Goal: Task Accomplishment & Management: Complete application form

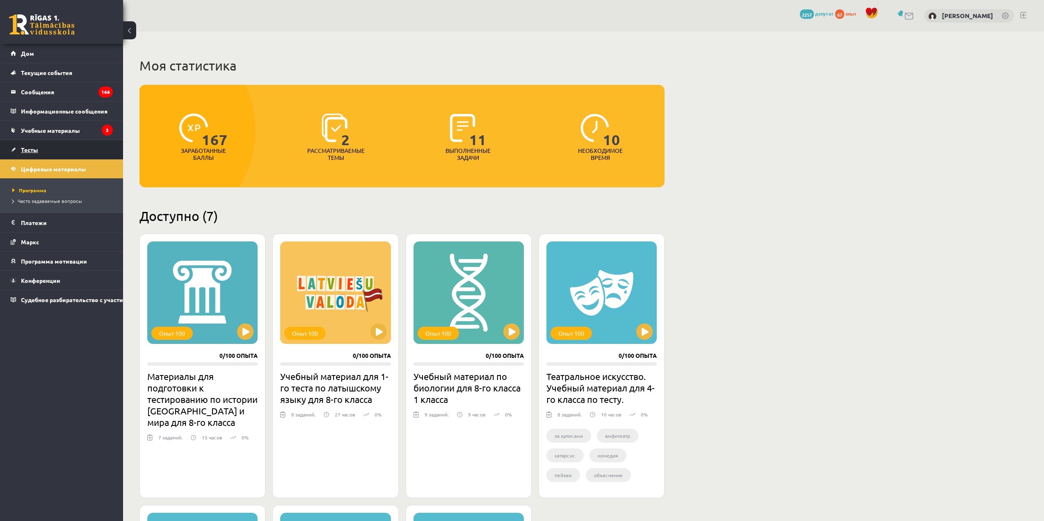
click at [91, 144] on link "Тесты" at bounding box center [62, 149] width 102 height 19
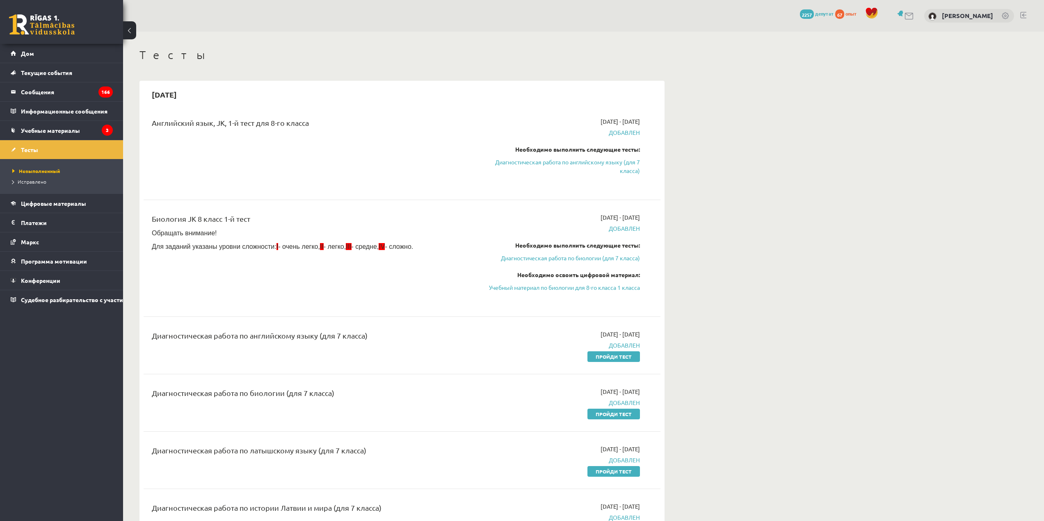
drag, startPoint x: 148, startPoint y: 245, endPoint x: 408, endPoint y: 253, distance: 260.2
click at [408, 253] on div "Биология JK 8 класс 1-й тест Обращать внимание! Для заданий указаны уровни слож…" at bounding box center [312, 258] width 333 height 90
click at [406, 251] on p "Для заданий указаны уровни сложности: I - очень легко, II - легко, III - средне…" at bounding box center [312, 246] width 321 height 9
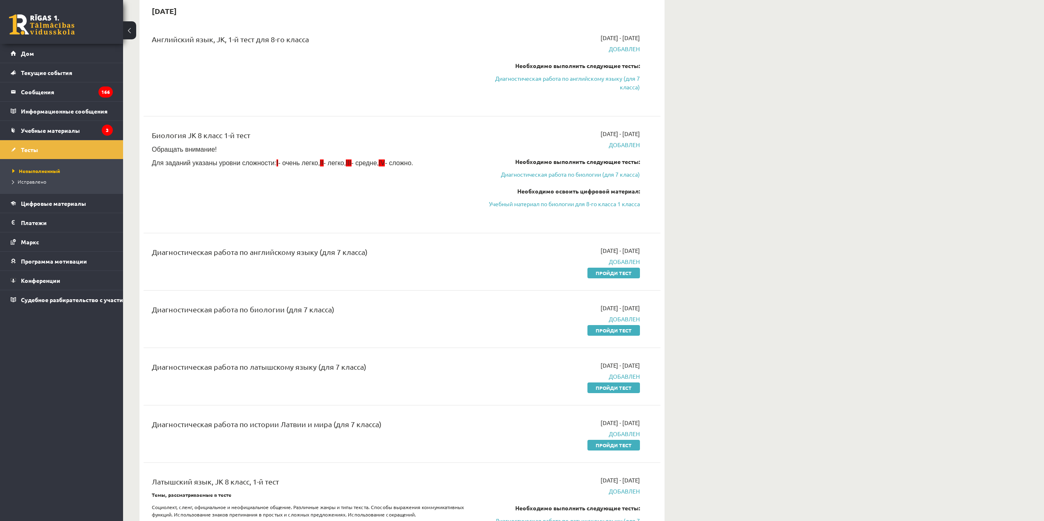
scroll to position [123, 0]
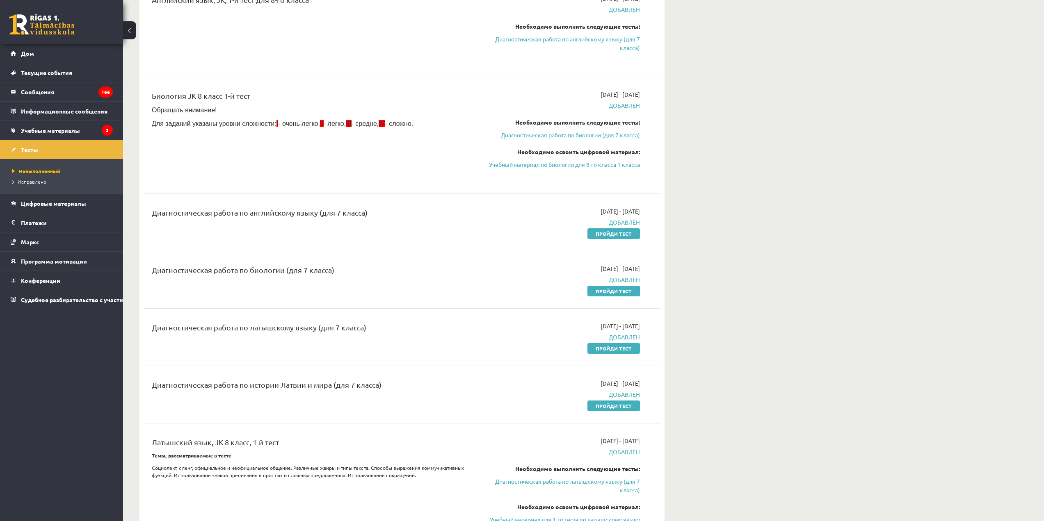
drag, startPoint x: 602, startPoint y: 237, endPoint x: 589, endPoint y: 27, distance: 209.6
click at [602, 237] on link "Пройди тест" at bounding box center [613, 233] width 52 height 11
drag, startPoint x: 605, startPoint y: 236, endPoint x: 562, endPoint y: 27, distance: 212.8
click at [605, 236] on font "Пройди тест" at bounding box center [614, 234] width 36 height 7
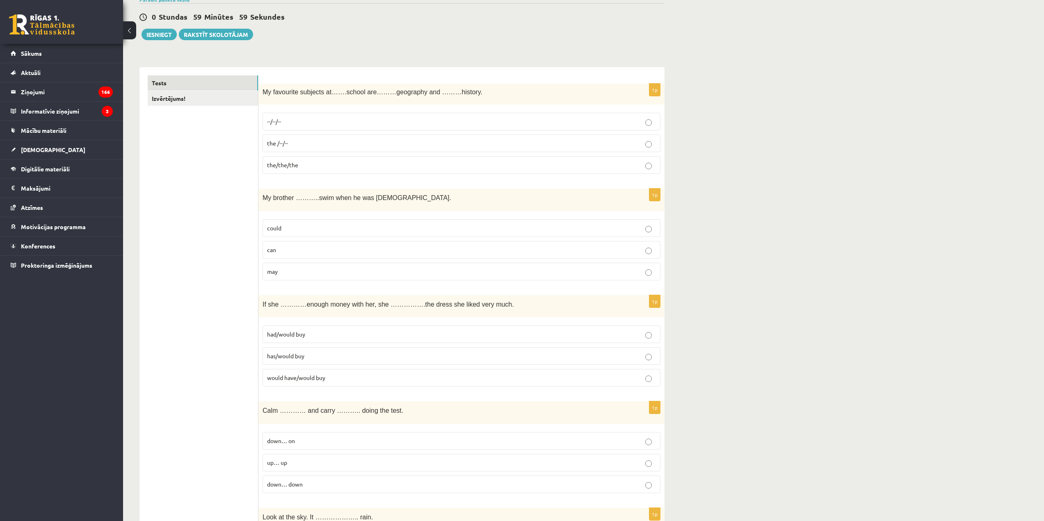
scroll to position [41, 0]
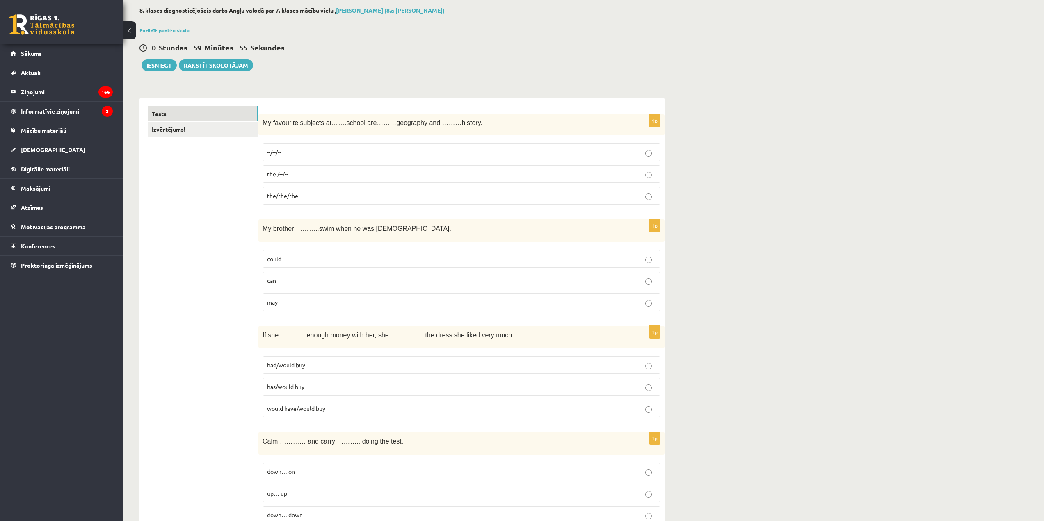
drag, startPoint x: 261, startPoint y: 120, endPoint x: 261, endPoint y: 125, distance: 4.9
click at [261, 125] on div "My favourite subjects at…….school are………geography and ………history." at bounding box center [461, 124] width 406 height 21
click at [306, 155] on p "--/--/--" at bounding box center [461, 152] width 389 height 9
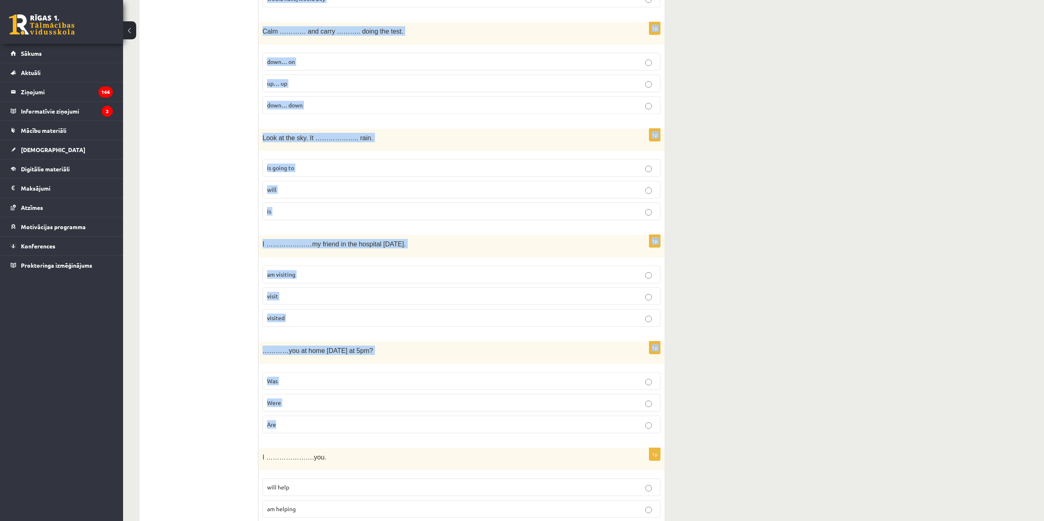
drag, startPoint x: 260, startPoint y: 122, endPoint x: 409, endPoint y: 433, distance: 344.5
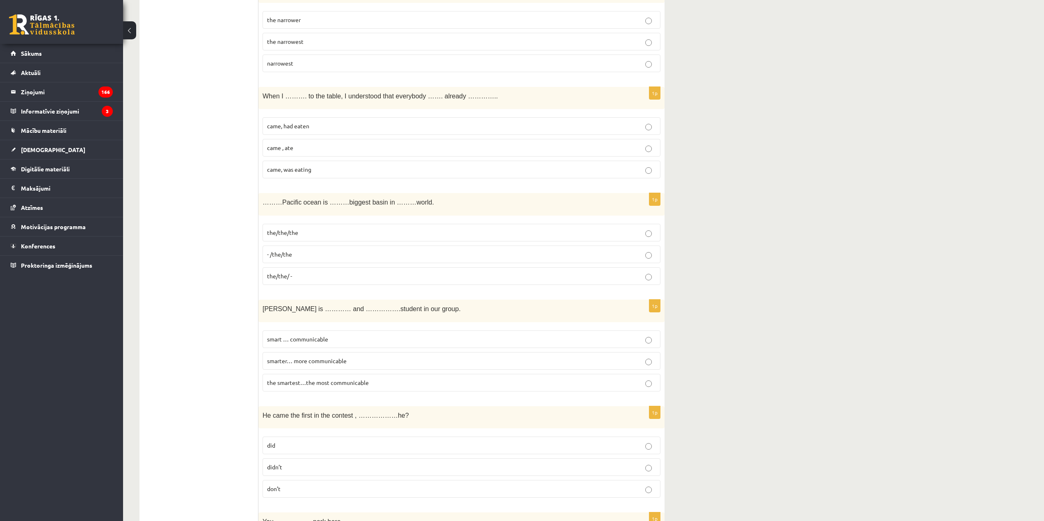
drag, startPoint x: 406, startPoint y: 429, endPoint x: 399, endPoint y: 423, distance: 9.0
click at [399, 423] on div "He came the first in the contest , ………………he?" at bounding box center [461, 417] width 406 height 23
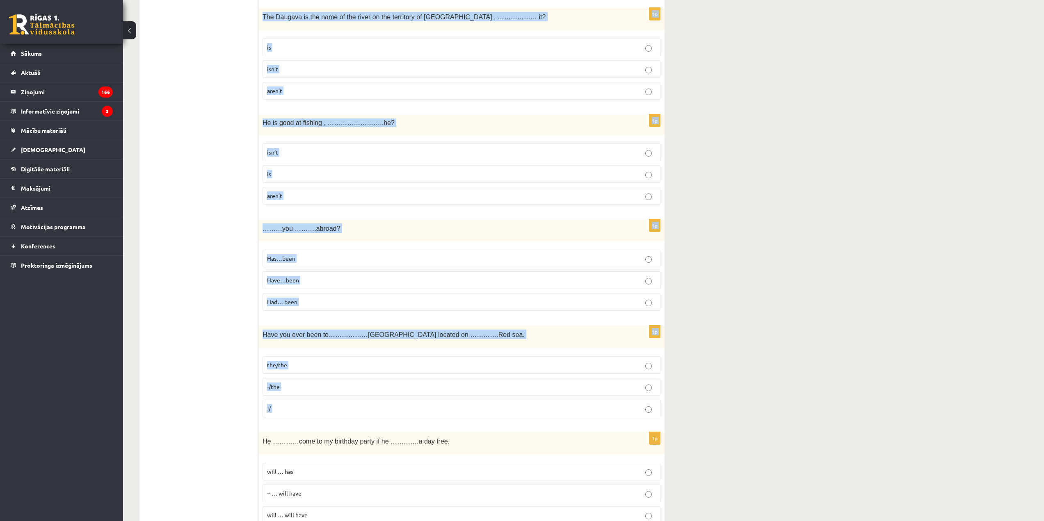
scroll to position [2733, 0]
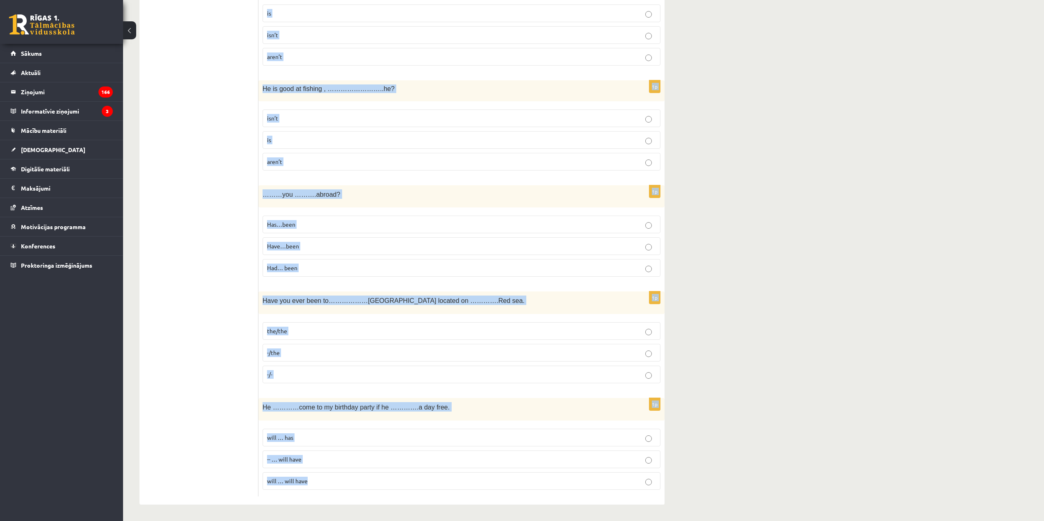
drag, startPoint x: 261, startPoint y: 164, endPoint x: 313, endPoint y: 483, distance: 323.6
copy form "My favourite subjects at…….school are………geography and ………history. --/--/-- the …"
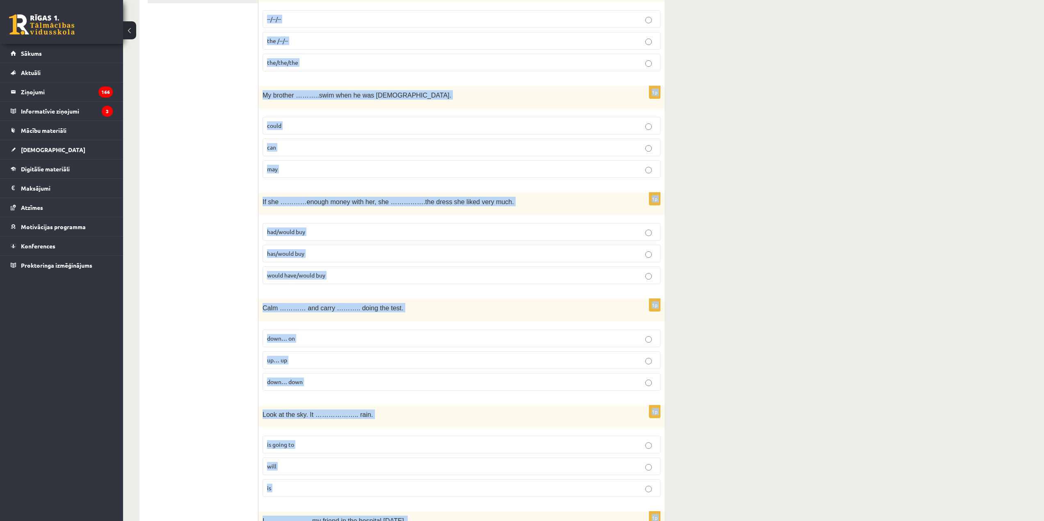
scroll to position [0, 0]
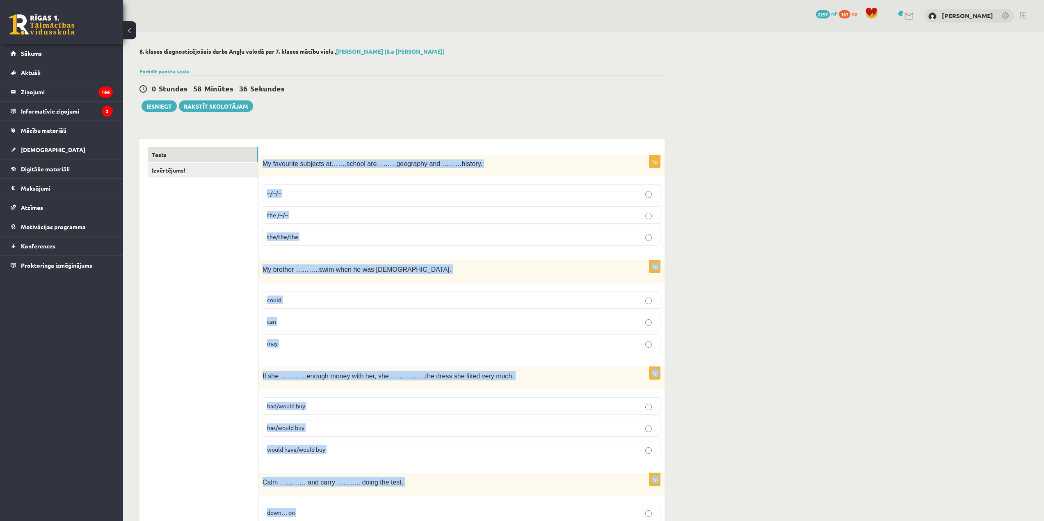
click at [452, 194] on p "--/--/--" at bounding box center [461, 193] width 389 height 9
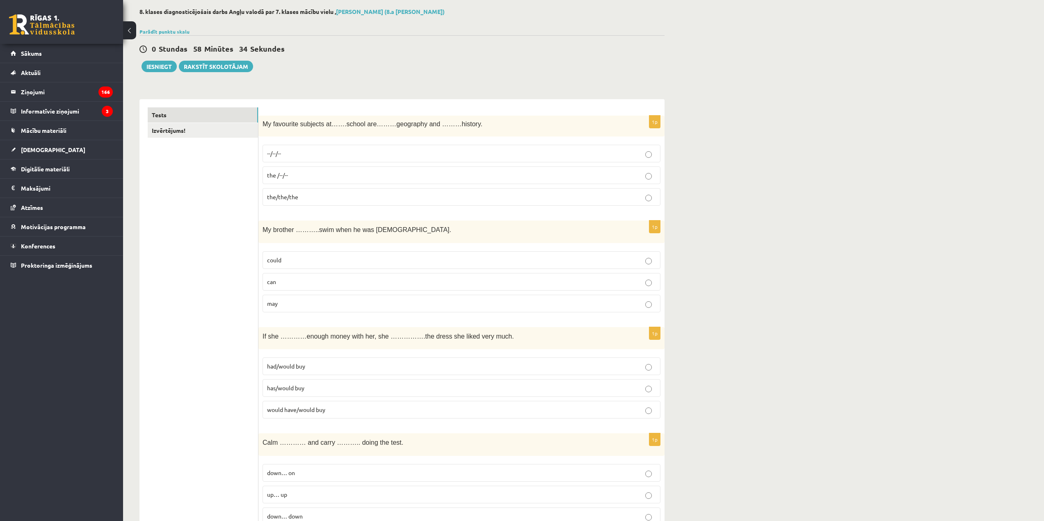
scroll to position [41, 0]
click at [341, 258] on p "could" at bounding box center [461, 259] width 389 height 9
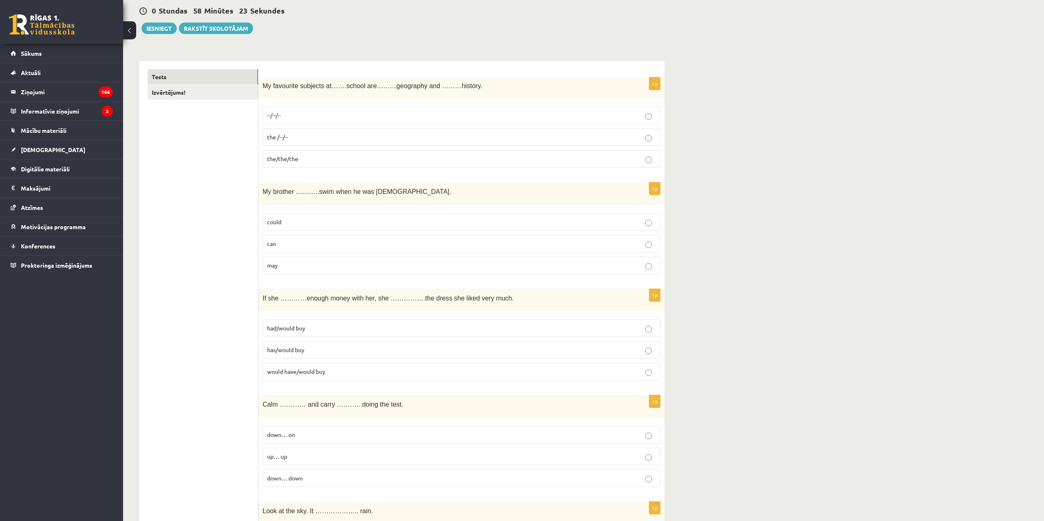
scroll to position [82, 0]
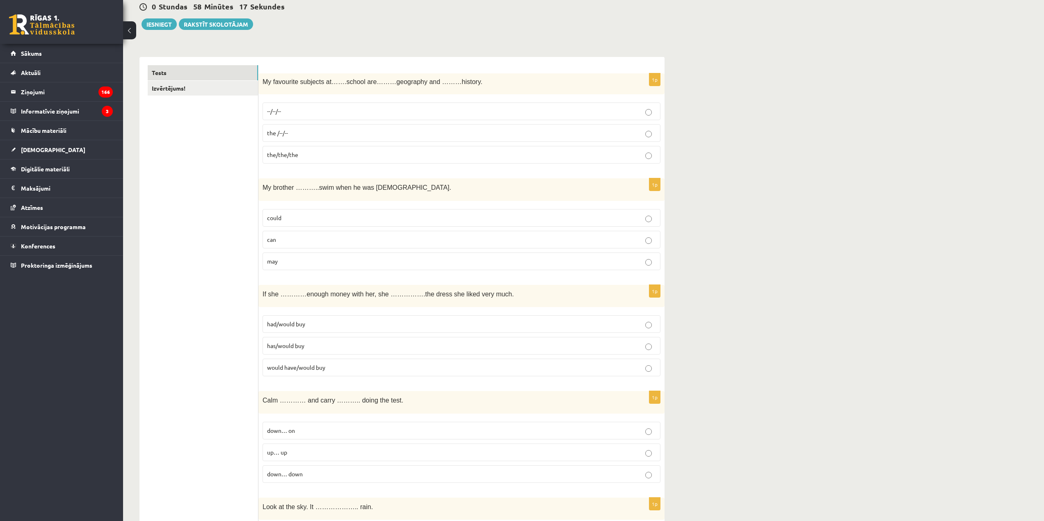
click at [350, 319] on label "had/would buy" at bounding box center [461, 324] width 398 height 18
click at [310, 326] on p "had/would buy" at bounding box center [461, 324] width 389 height 9
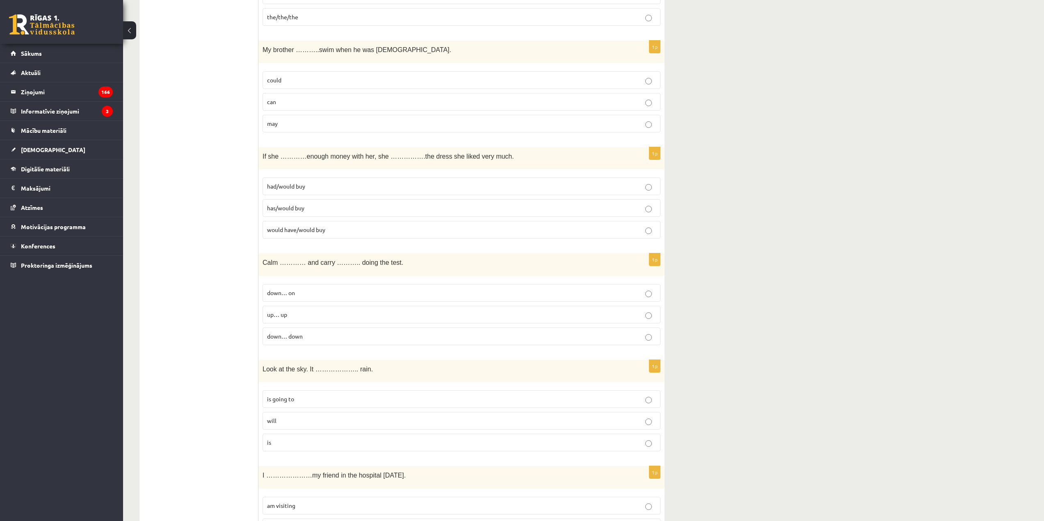
scroll to position [246, 0]
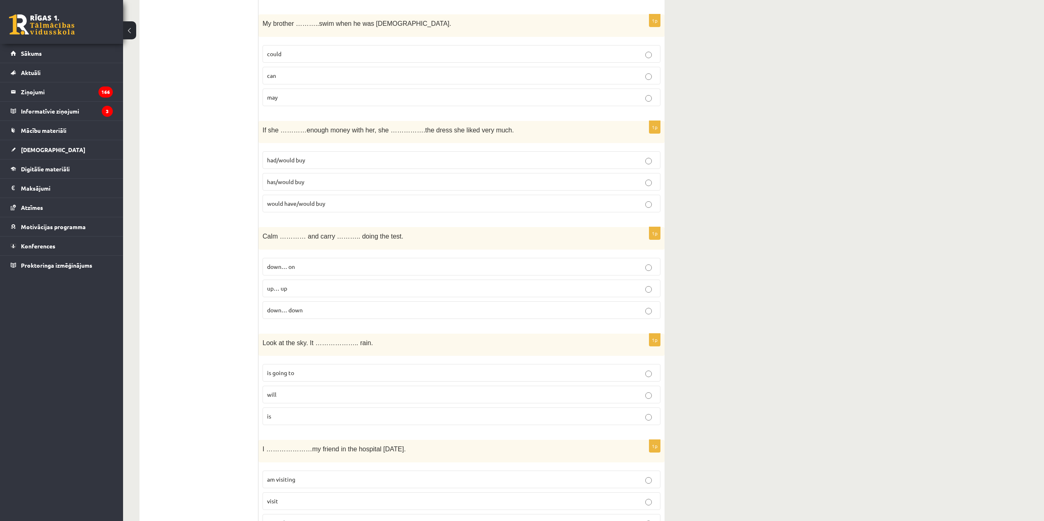
click at [307, 271] on p "down… on" at bounding box center [461, 266] width 389 height 9
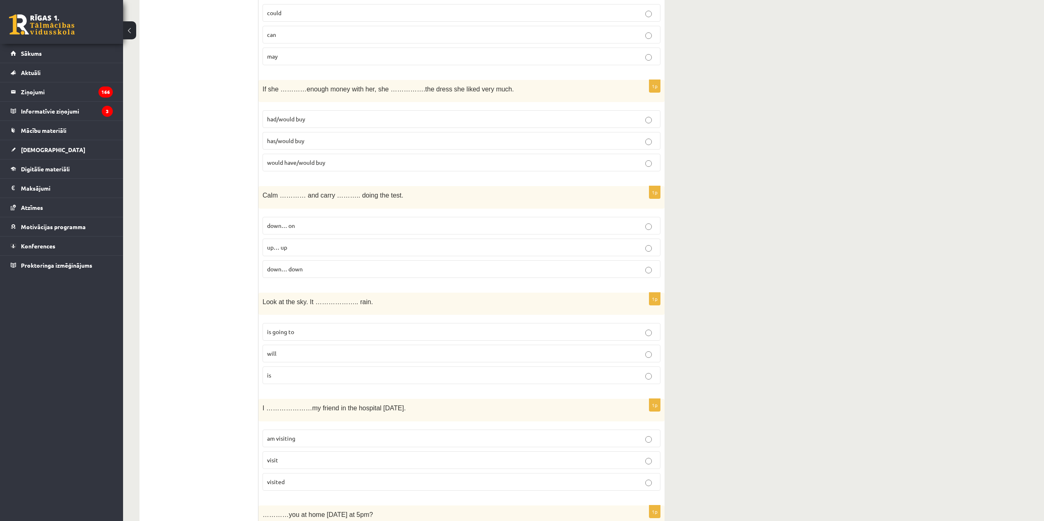
click at [308, 335] on p "is going to" at bounding box center [461, 332] width 389 height 9
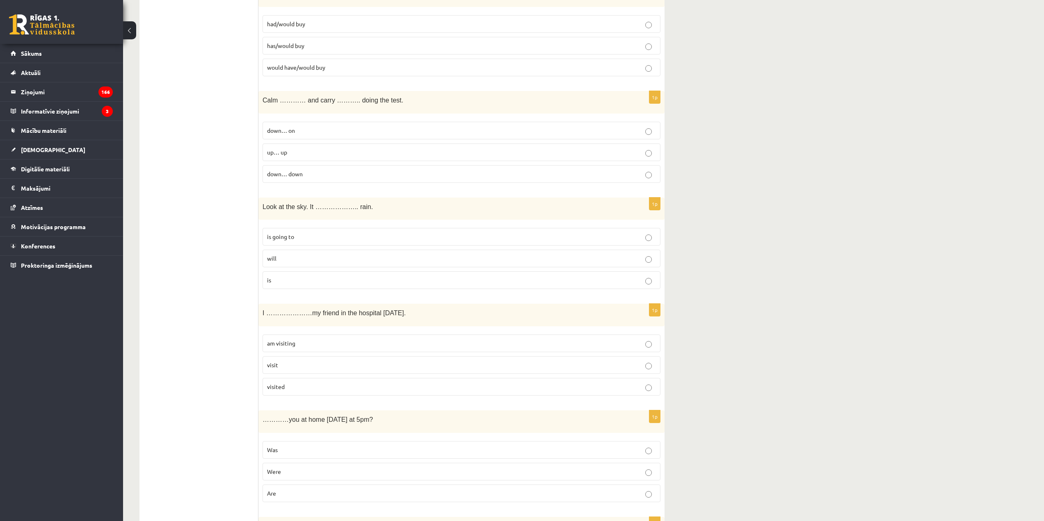
scroll to position [410, 0]
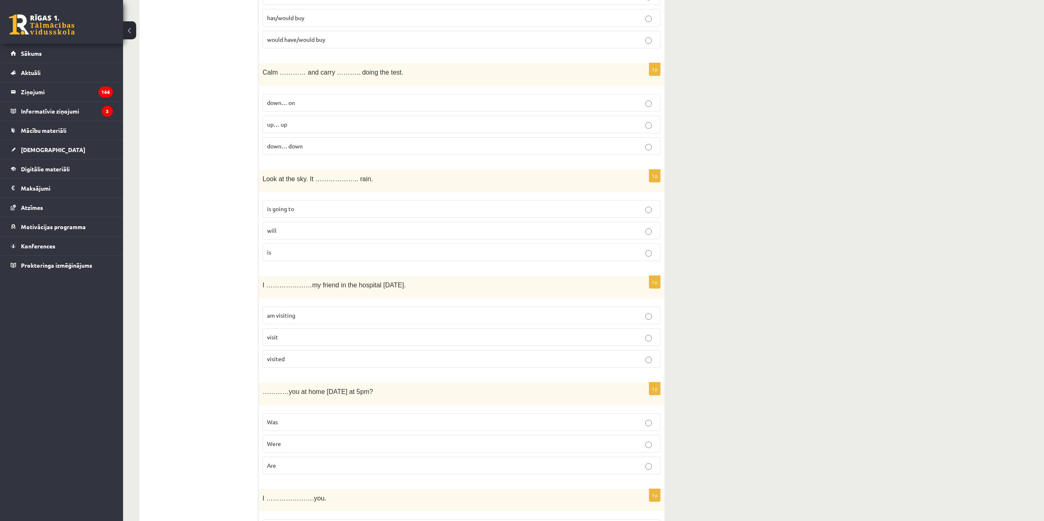
click at [321, 318] on p "am visiting" at bounding box center [461, 315] width 389 height 9
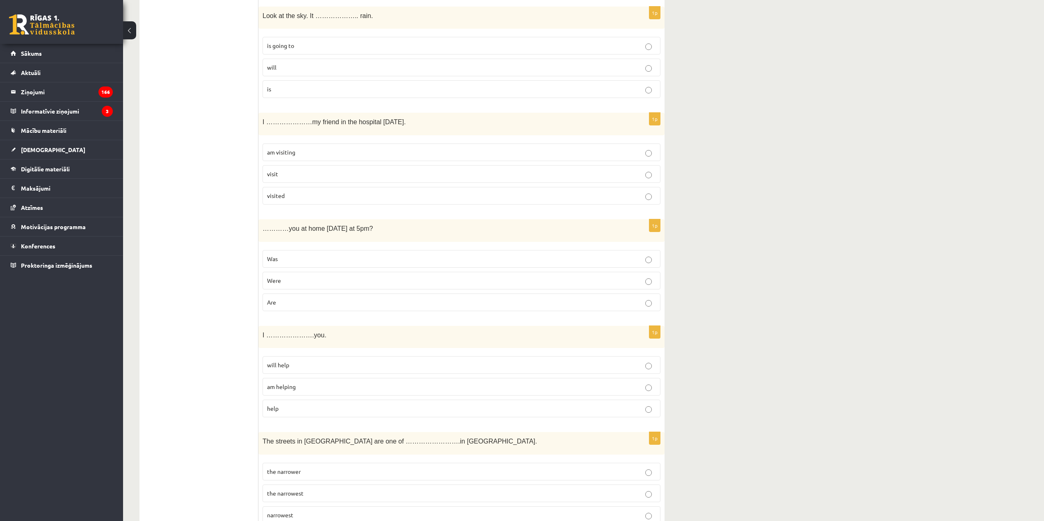
scroll to position [574, 0]
click at [335, 281] on p "Were" at bounding box center [461, 280] width 389 height 9
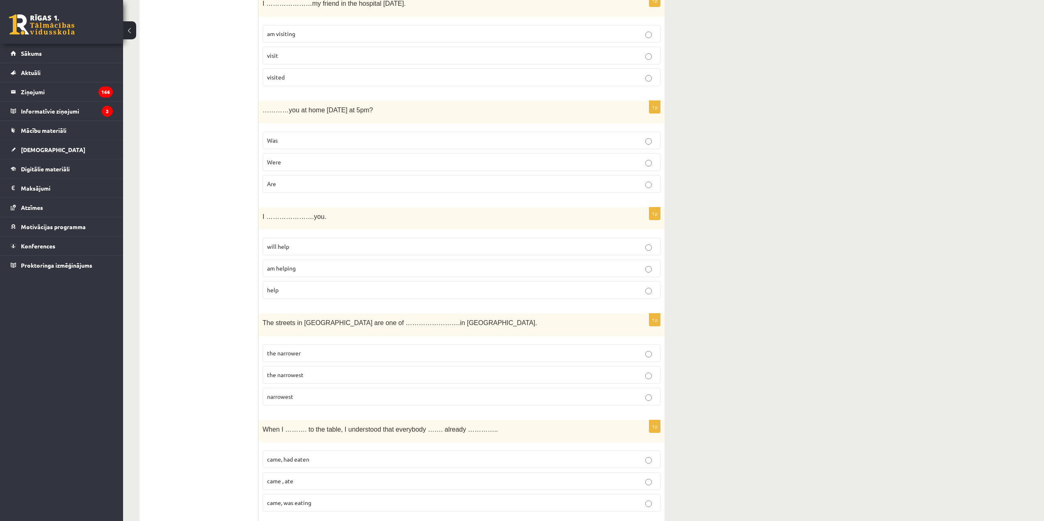
scroll to position [697, 0]
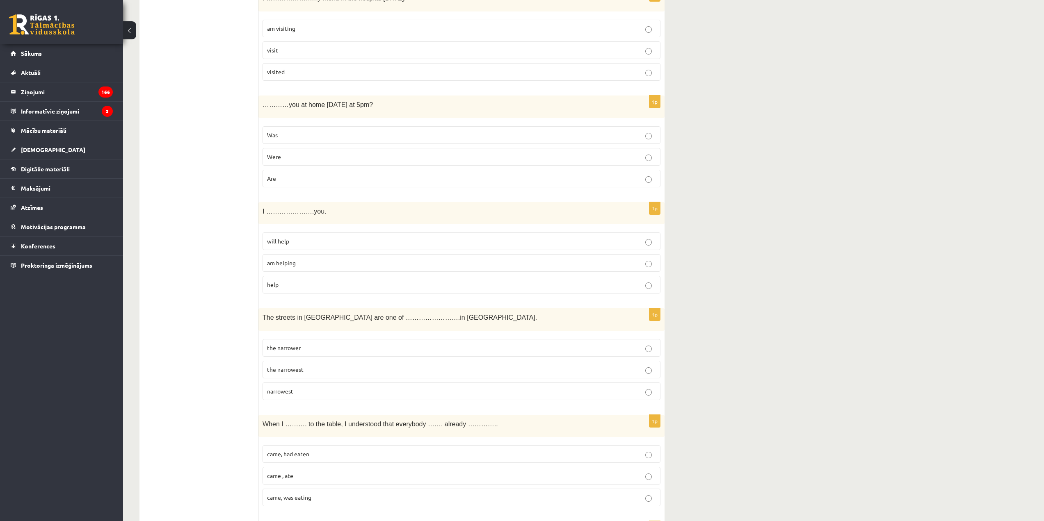
click at [295, 243] on p "will help" at bounding box center [461, 241] width 389 height 9
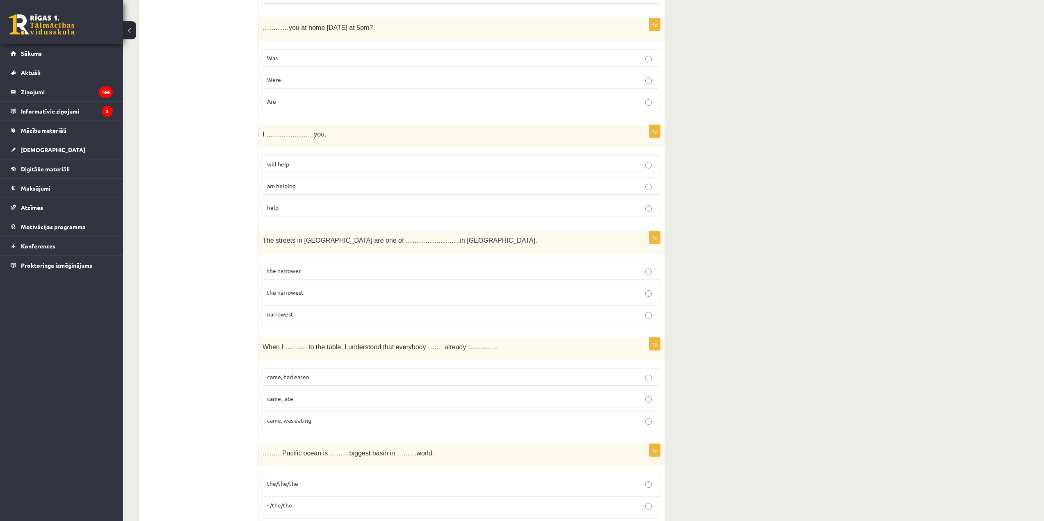
scroll to position [779, 0]
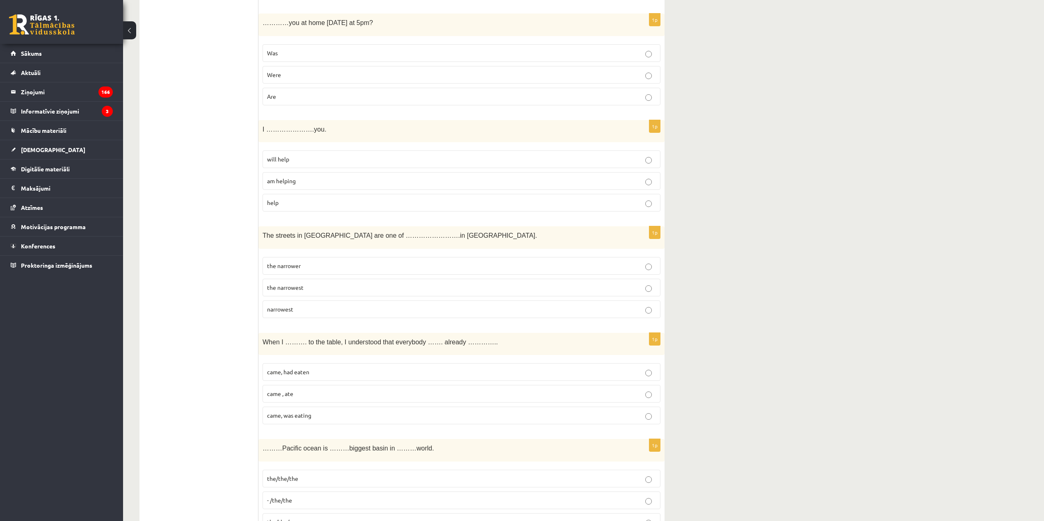
click at [305, 292] on p "the narrowest" at bounding box center [461, 287] width 389 height 9
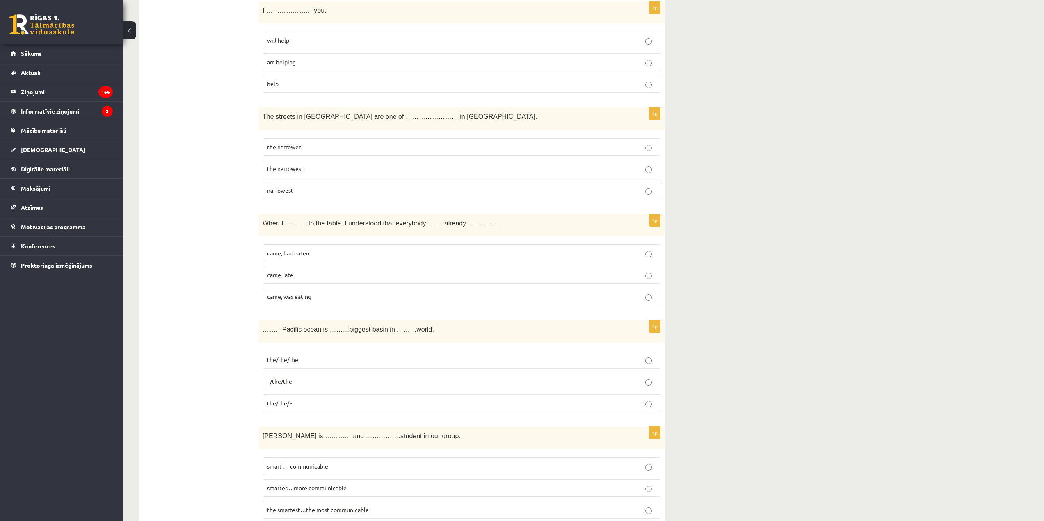
scroll to position [902, 0]
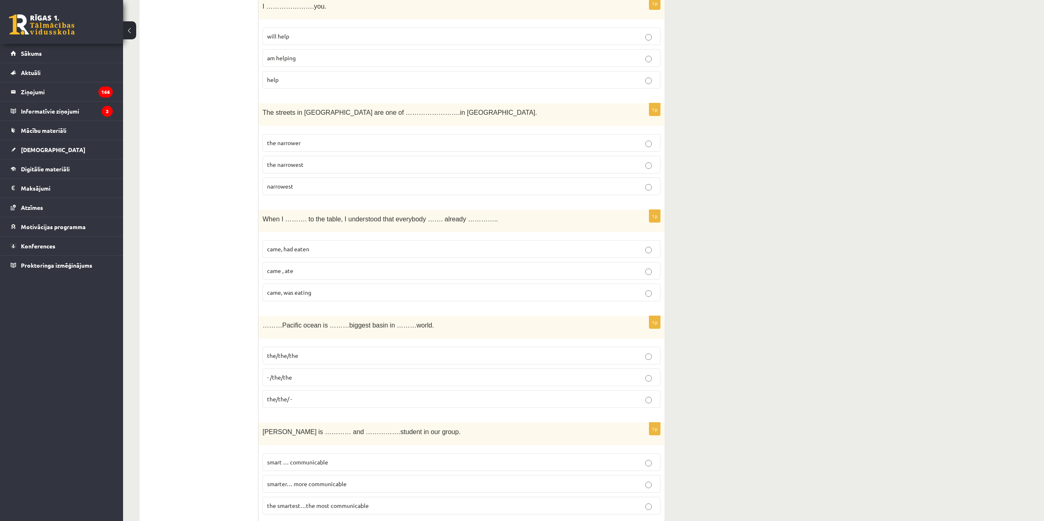
click at [324, 249] on p "came, had eaten" at bounding box center [461, 249] width 389 height 9
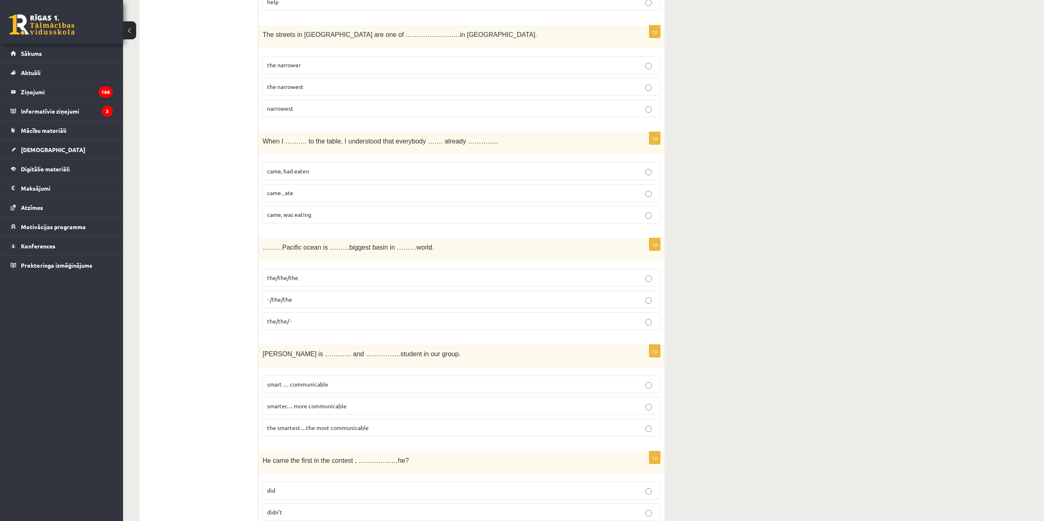
scroll to position [984, 0]
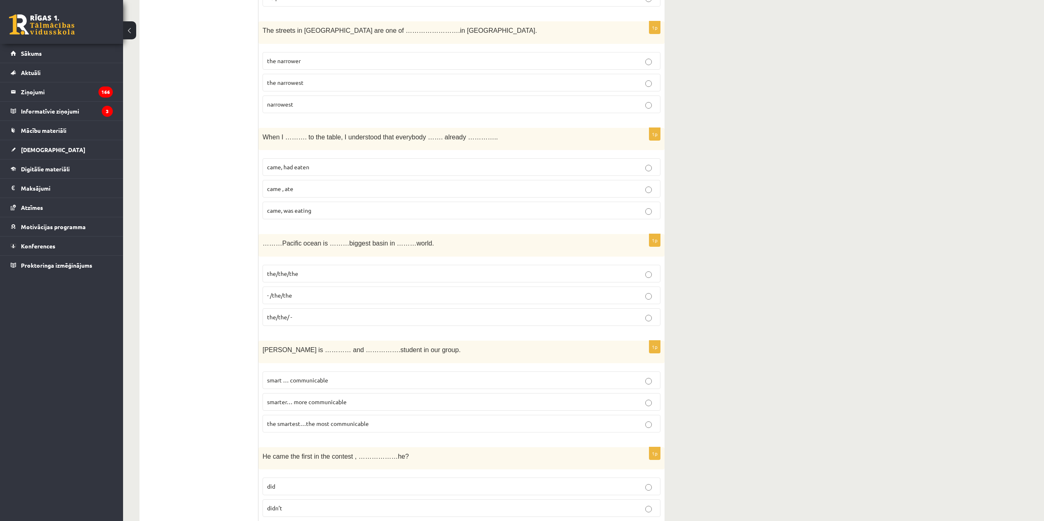
click at [306, 275] on p "the/the/the" at bounding box center [461, 273] width 389 height 9
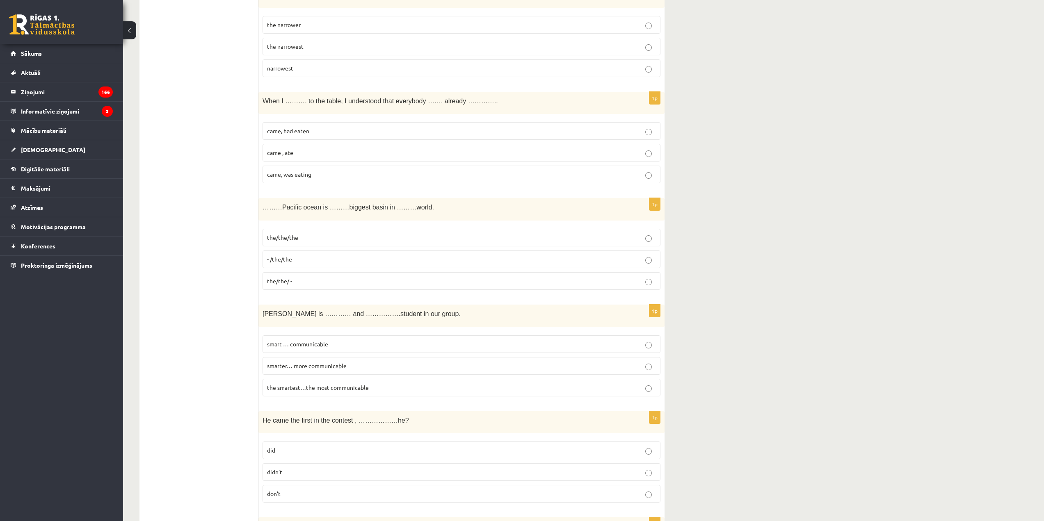
scroll to position [1025, 0]
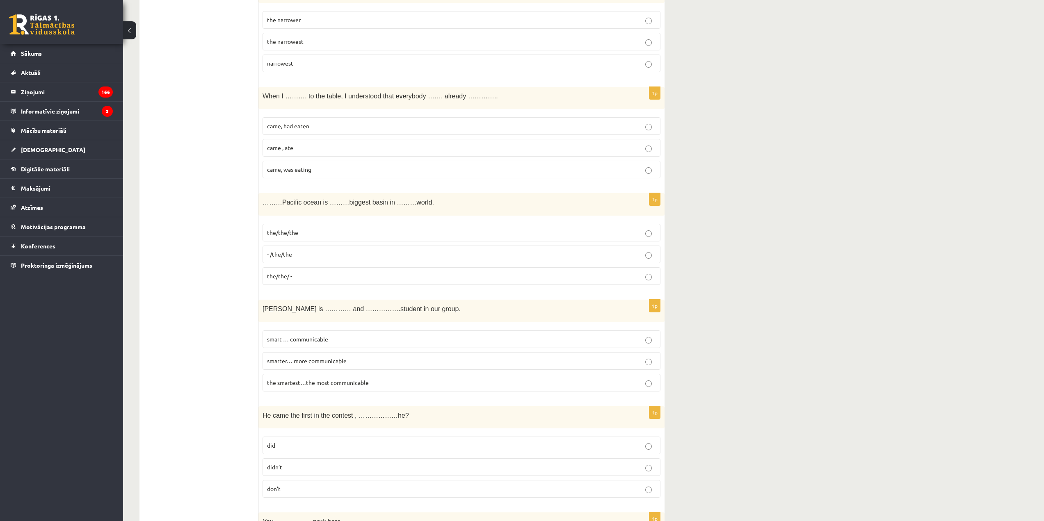
click at [292, 381] on span "the smartest…the most communicable" at bounding box center [318, 382] width 102 height 7
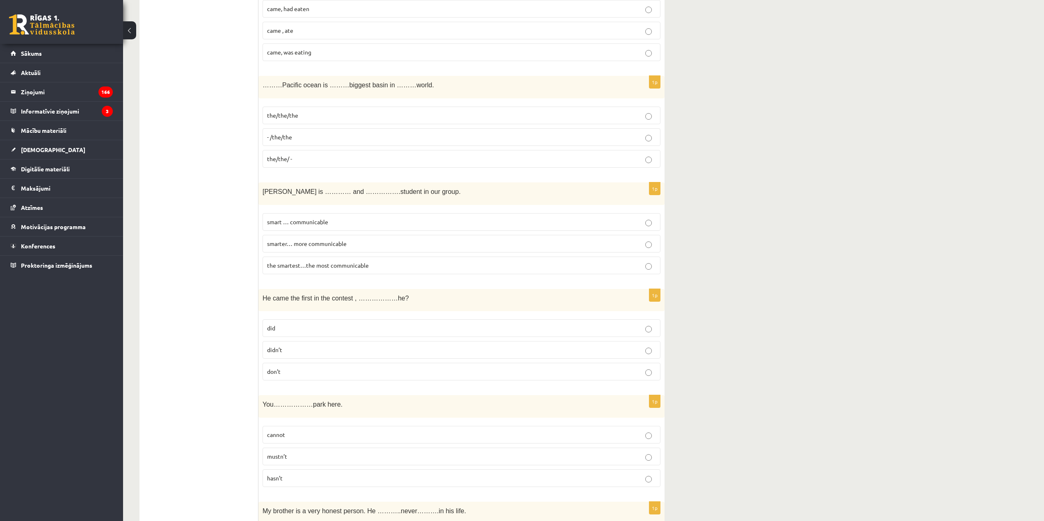
scroll to position [1148, 0]
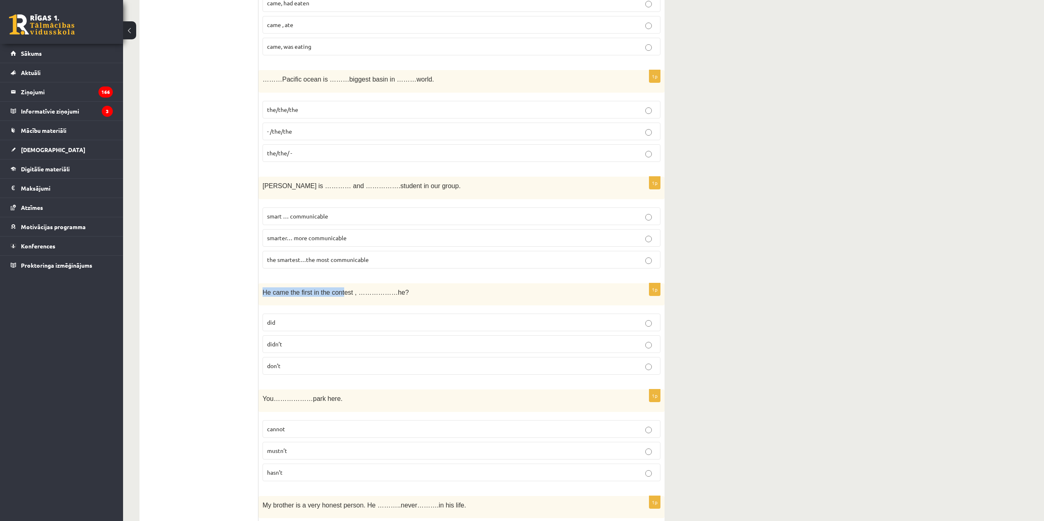
drag, startPoint x: 264, startPoint y: 291, endPoint x: 339, endPoint y: 299, distance: 75.5
click at [339, 299] on div "He came the first in the contest , ………………he?" at bounding box center [461, 294] width 406 height 23
click at [301, 343] on p "didn’t" at bounding box center [461, 344] width 389 height 9
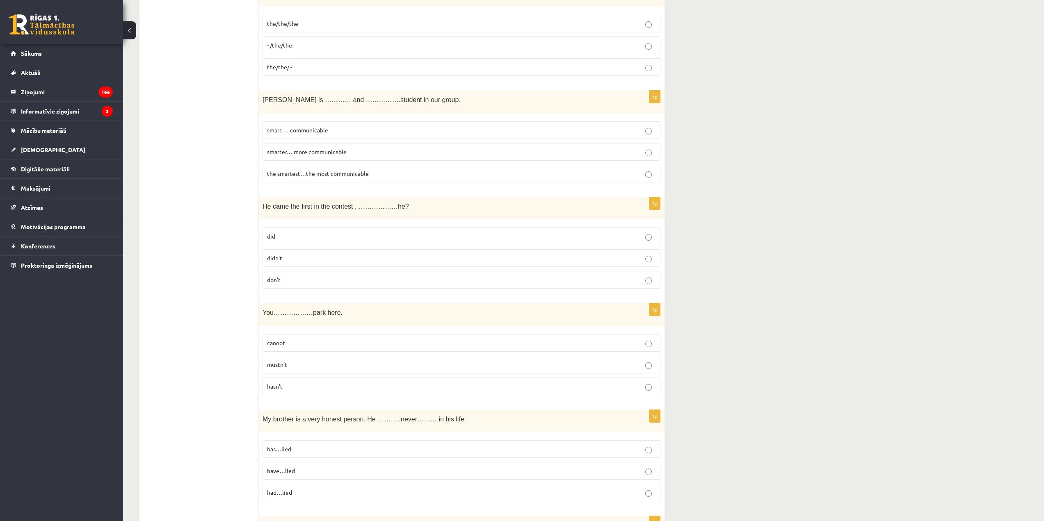
scroll to position [1271, 0]
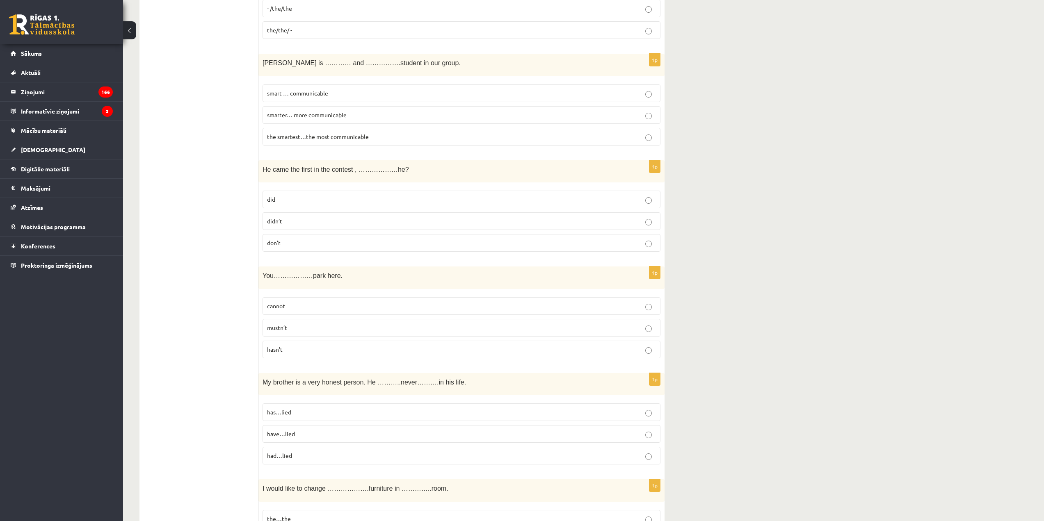
click at [296, 308] on p "cannot" at bounding box center [461, 306] width 389 height 9
click at [322, 323] on label "mustn’t" at bounding box center [461, 328] width 398 height 18
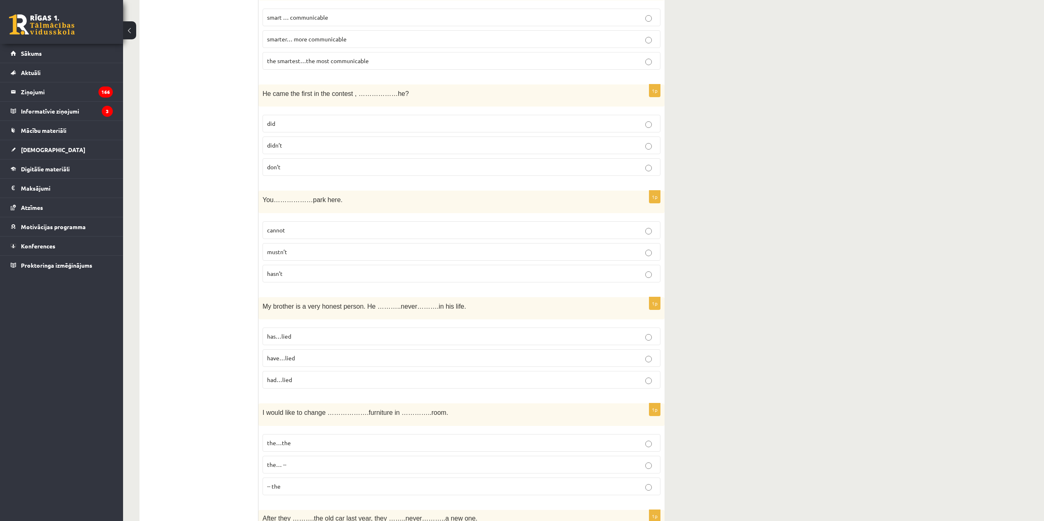
scroll to position [1354, 0]
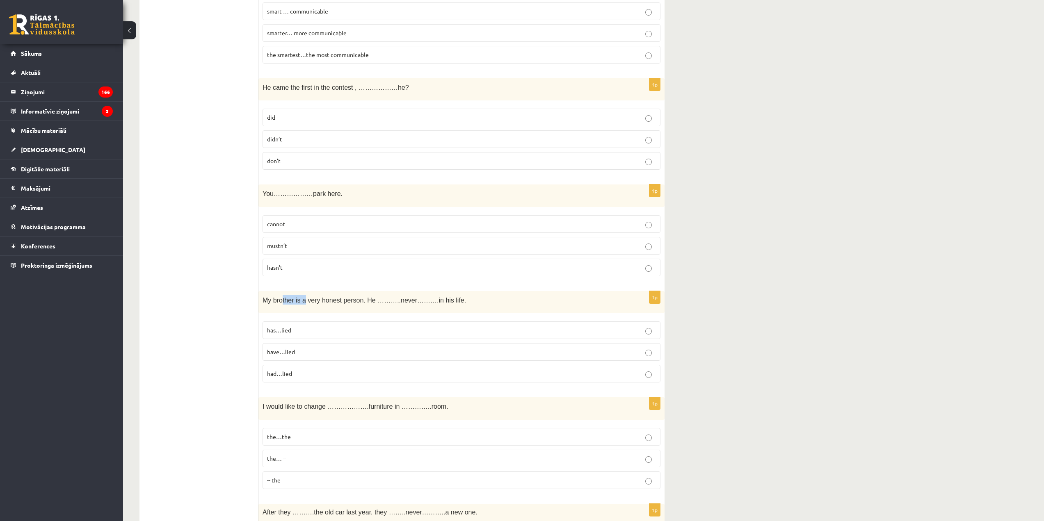
drag, startPoint x: 281, startPoint y: 299, endPoint x: 302, endPoint y: 304, distance: 21.4
click at [302, 304] on span "My brother is a very honest person. He ………..never……….in his life." at bounding box center [363, 300] width 203 height 7
click at [307, 370] on p "had…lied" at bounding box center [461, 374] width 389 height 9
click at [313, 329] on p "has…lied" at bounding box center [461, 330] width 389 height 9
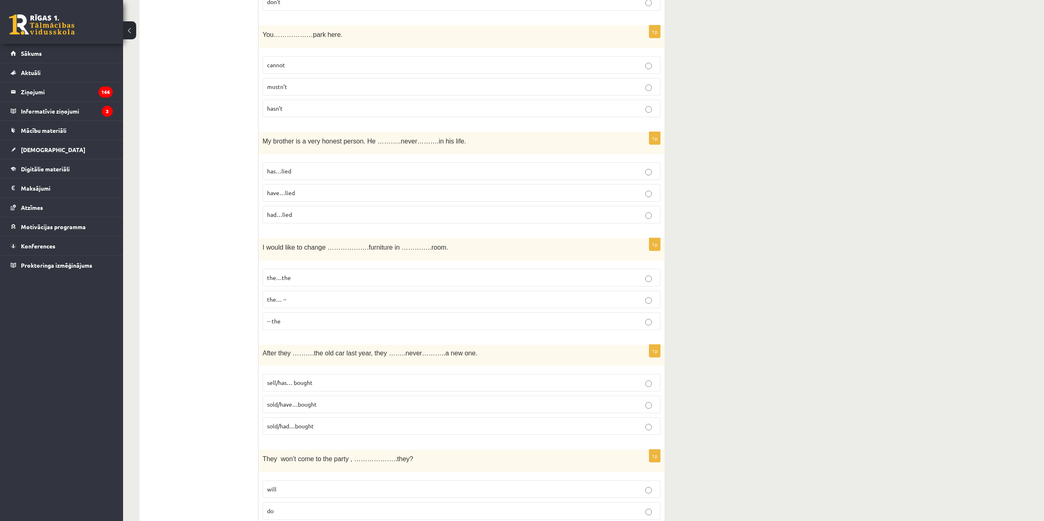
scroll to position [1518, 0]
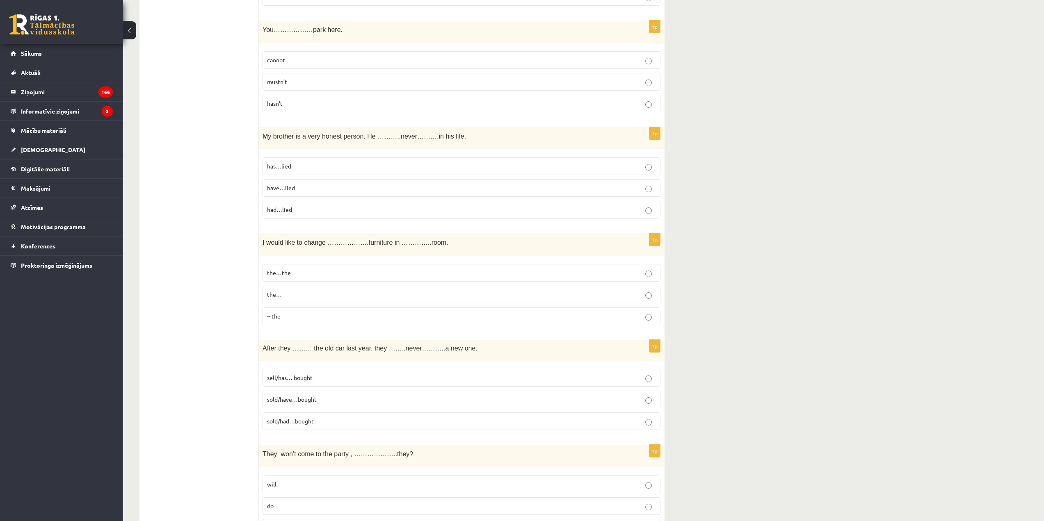
click at [345, 271] on p "the…the" at bounding box center [461, 273] width 389 height 9
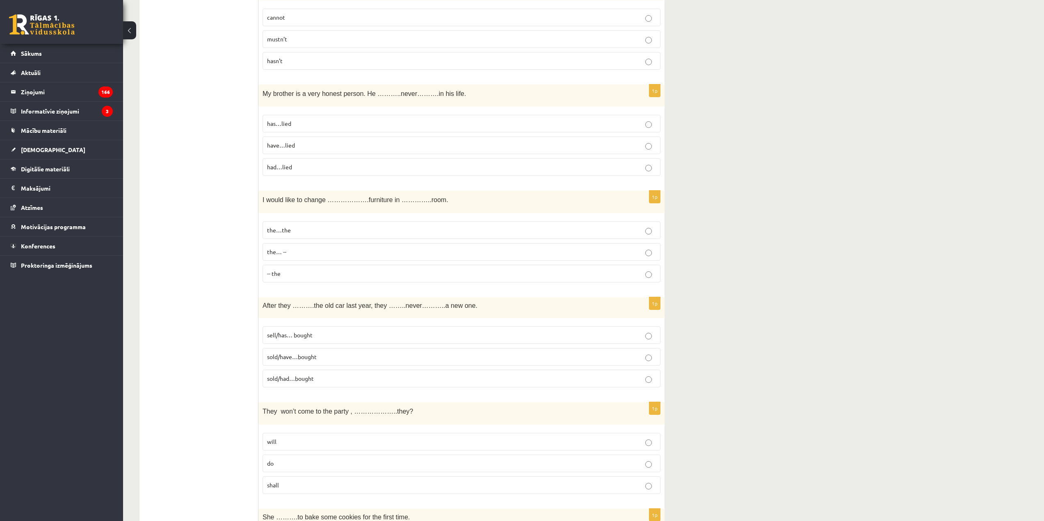
scroll to position [1600, 0]
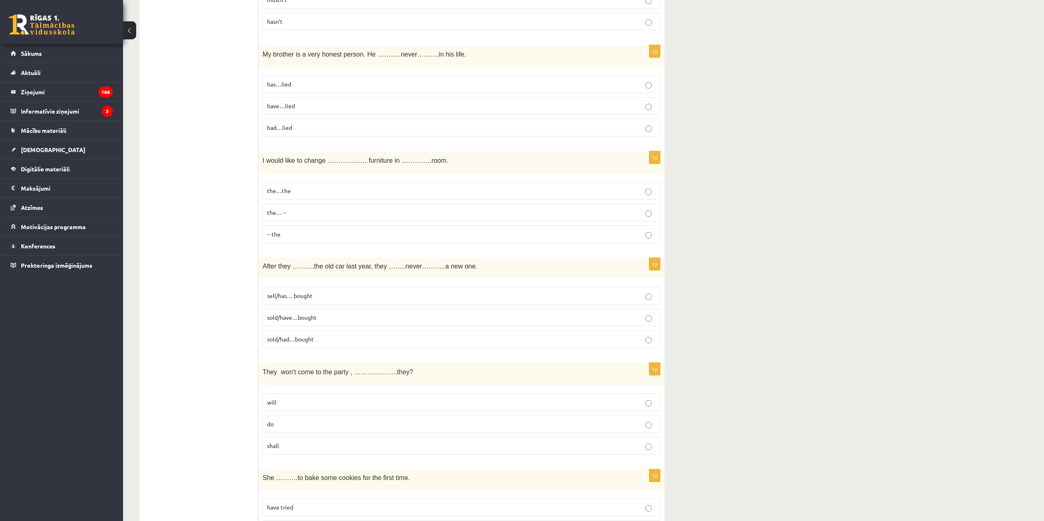
click at [308, 294] on span "sell/has… bought" at bounding box center [290, 295] width 46 height 7
click at [358, 313] on label "sold/have…bought" at bounding box center [461, 318] width 398 height 18
click at [354, 336] on p "sold/had…bought" at bounding box center [461, 339] width 389 height 9
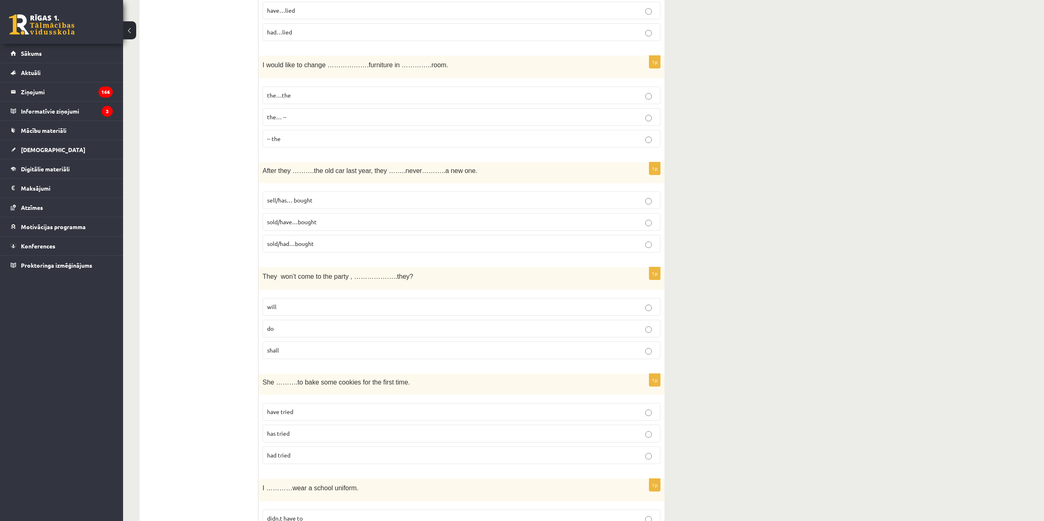
scroll to position [1723, 0]
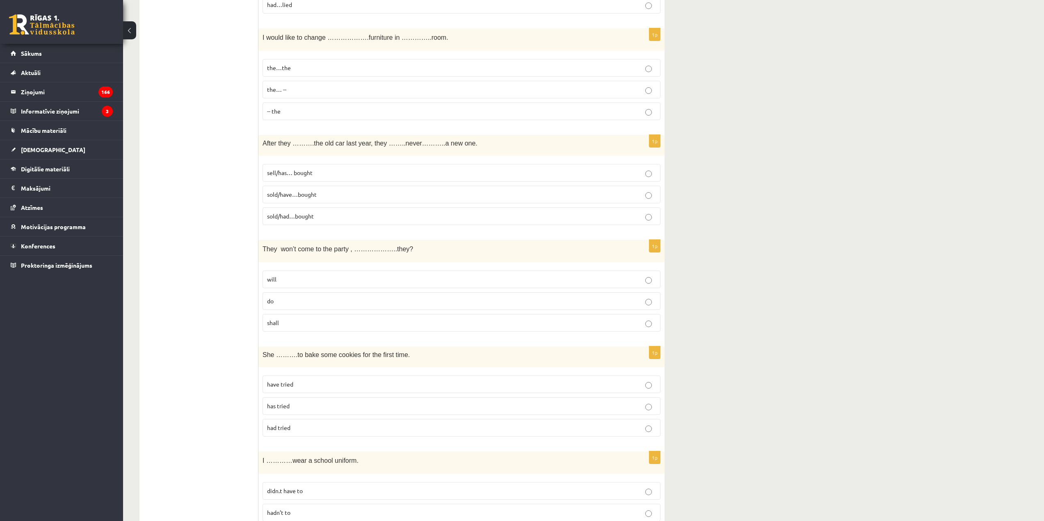
click at [296, 319] on p "shall" at bounding box center [461, 323] width 389 height 9
click at [321, 279] on p "will" at bounding box center [461, 279] width 389 height 9
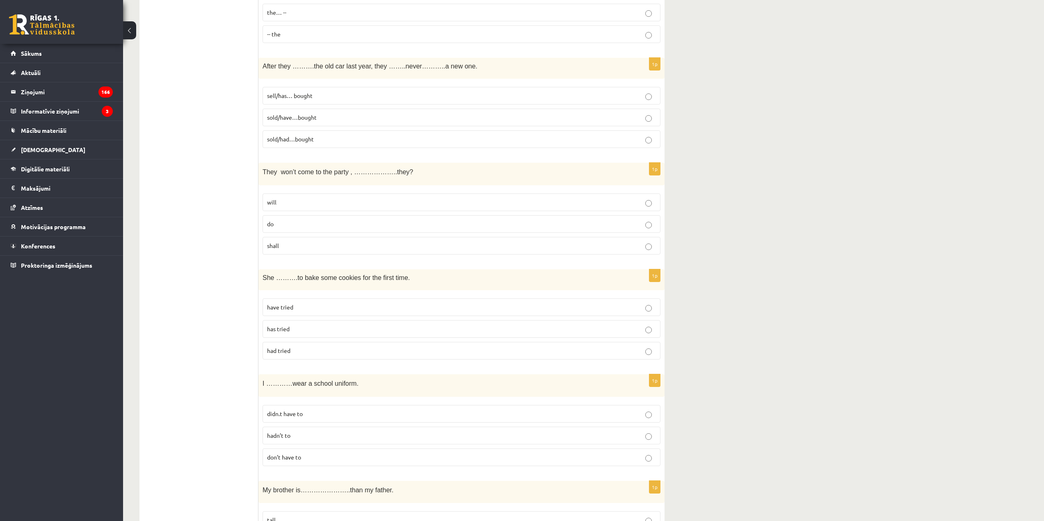
scroll to position [1805, 0]
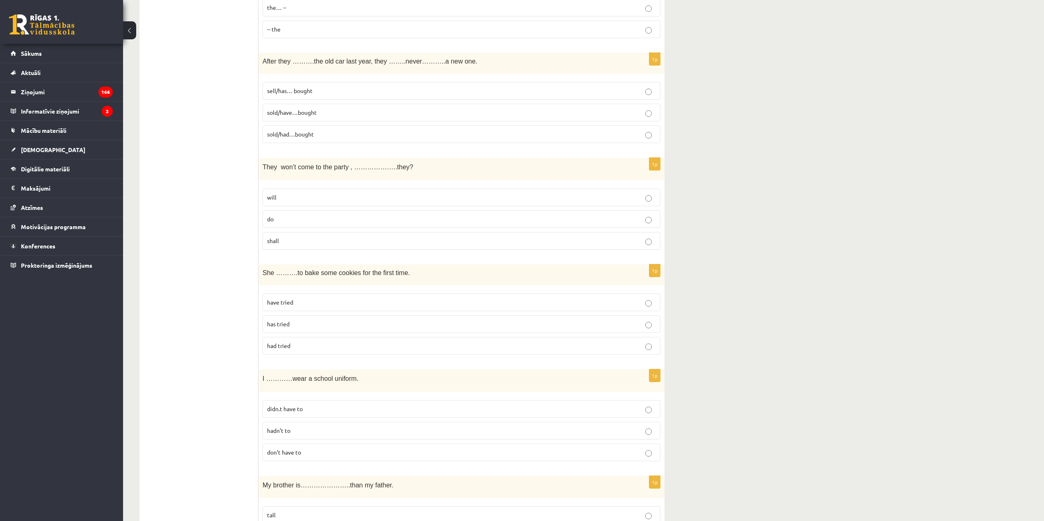
click at [317, 322] on p "has tried" at bounding box center [461, 324] width 389 height 9
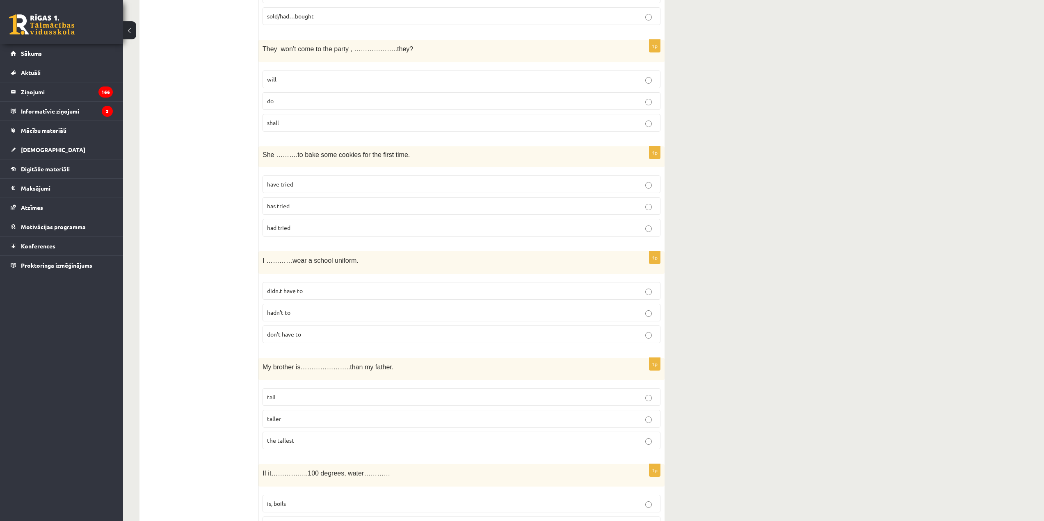
scroll to position [1928, 0]
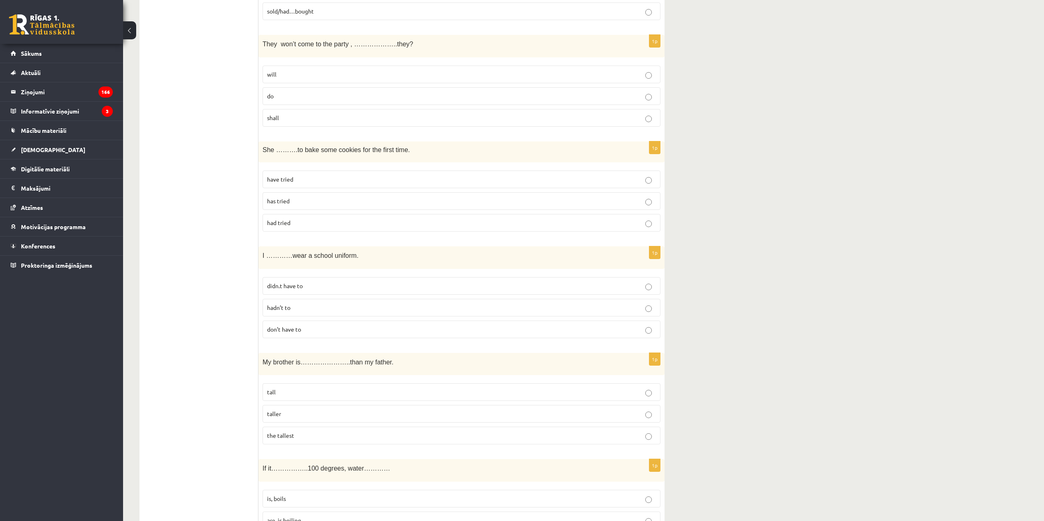
click at [325, 284] on p "didn.t have to" at bounding box center [461, 286] width 389 height 9
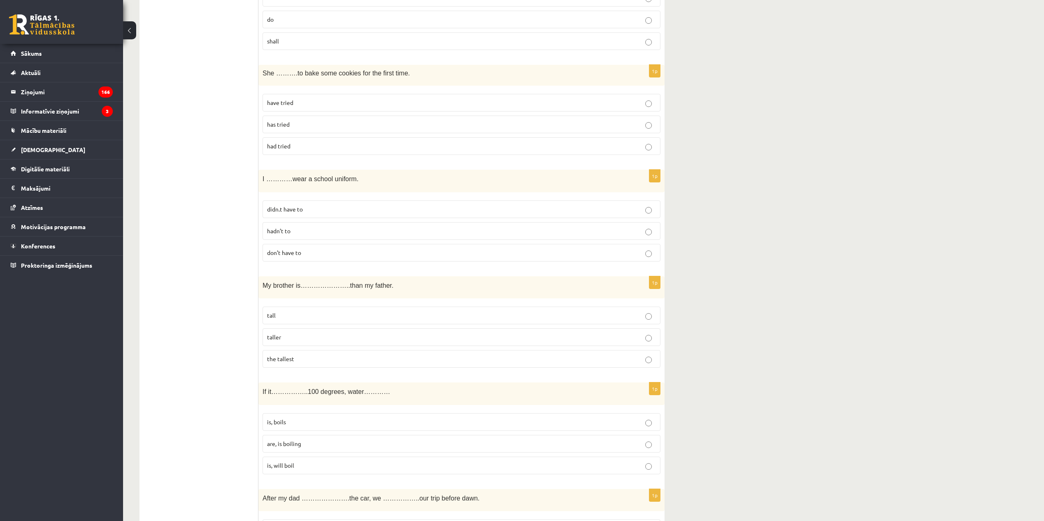
scroll to position [2010, 0]
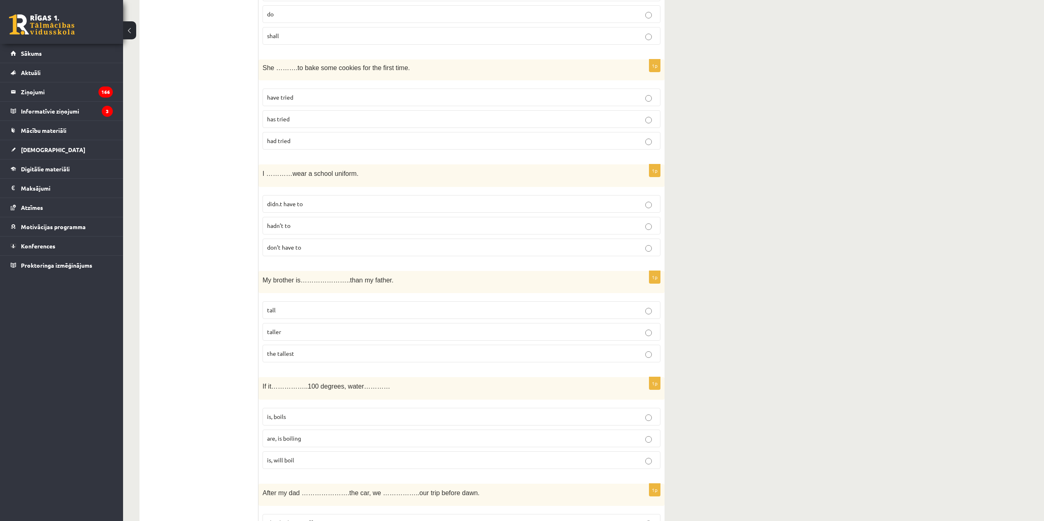
click at [291, 330] on p "taller" at bounding box center [461, 332] width 389 height 9
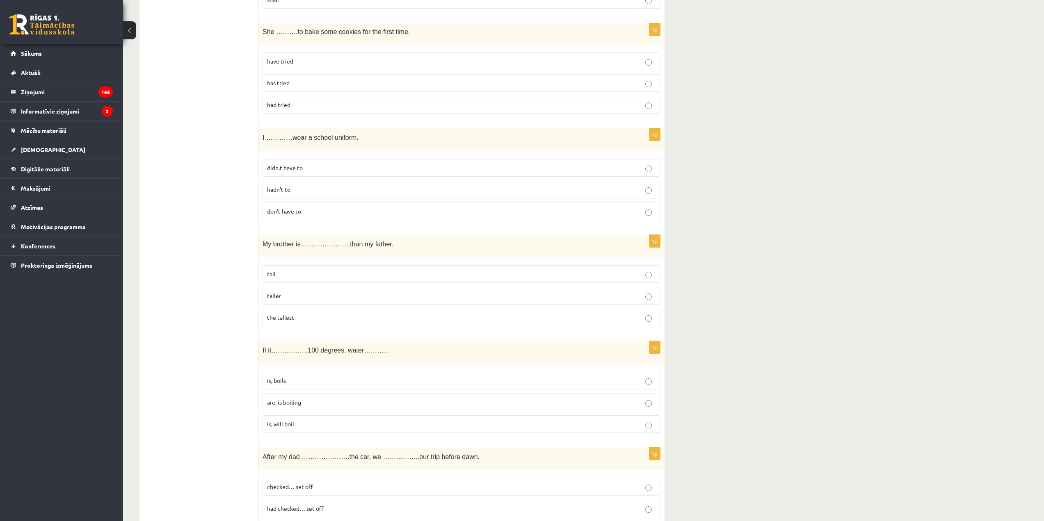
scroll to position [2051, 0]
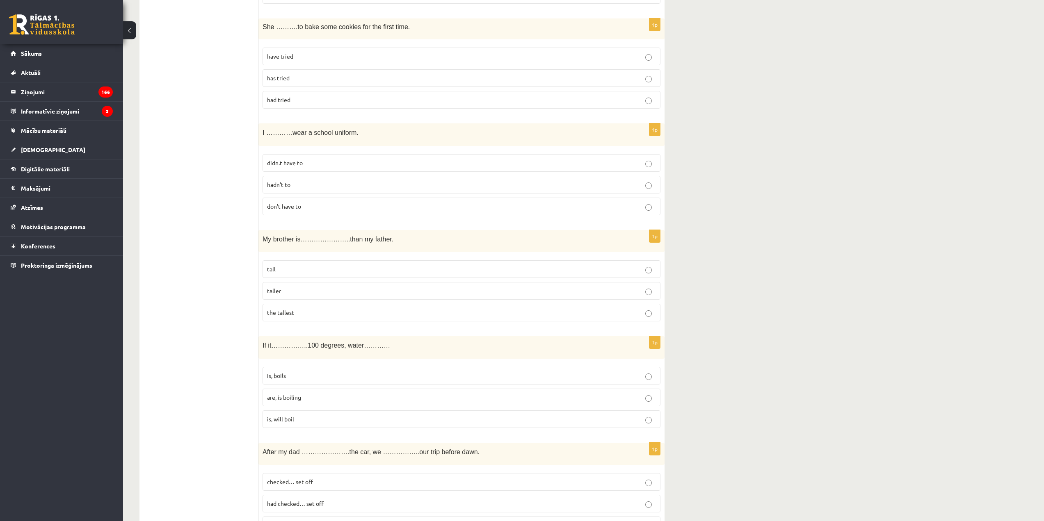
click at [329, 380] on p "is, boils" at bounding box center [461, 376] width 389 height 9
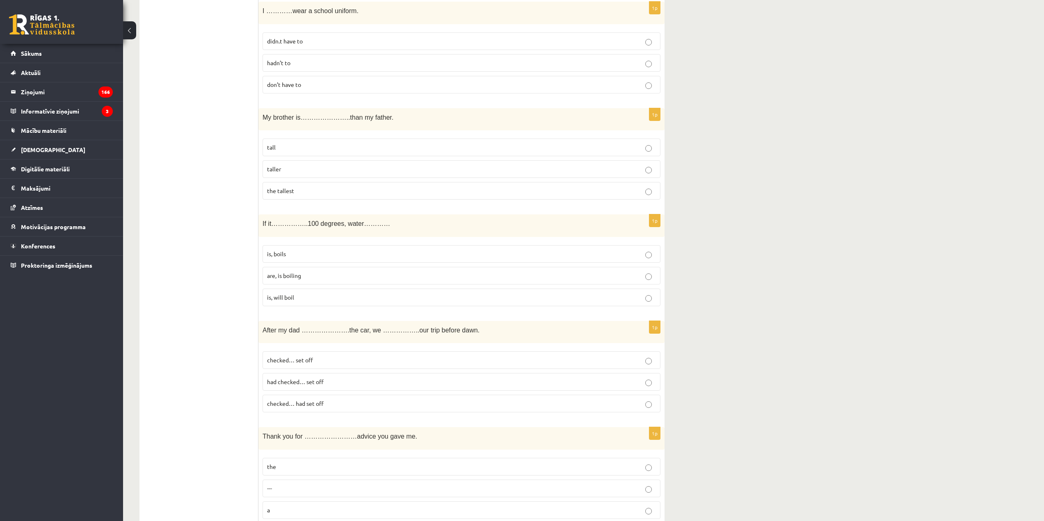
scroll to position [2174, 0]
click at [340, 383] on p "had checked… set off" at bounding box center [461, 381] width 389 height 9
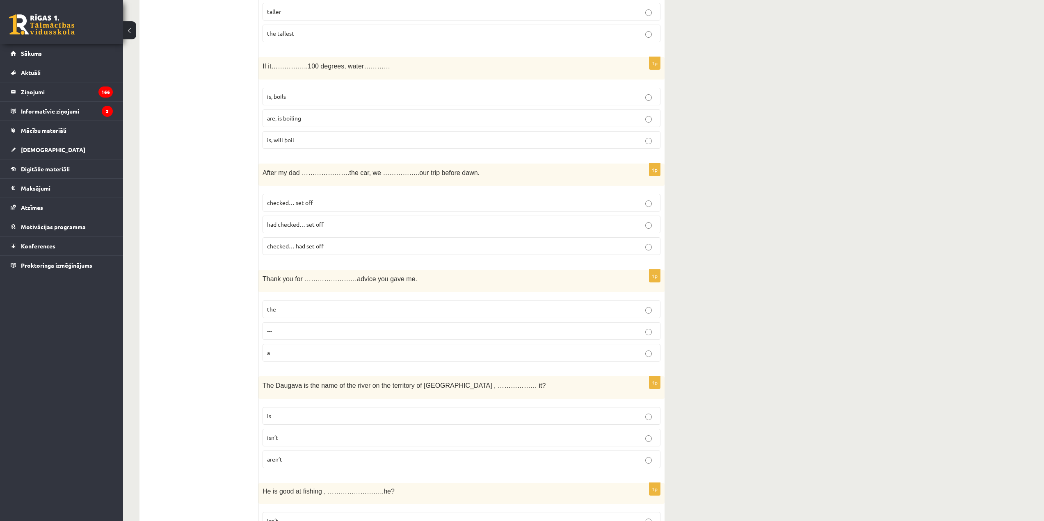
scroll to position [2338, 0]
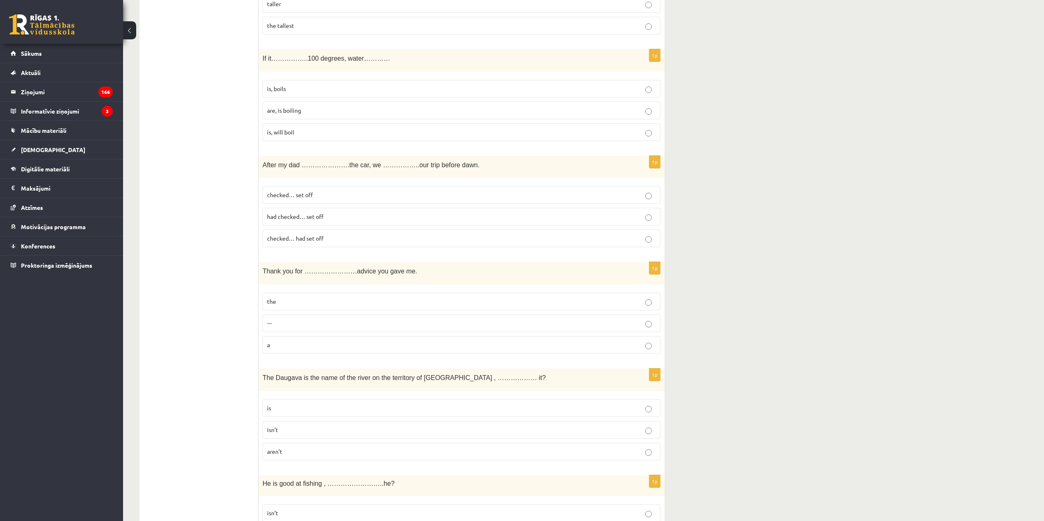
click at [301, 301] on p "the" at bounding box center [461, 301] width 389 height 9
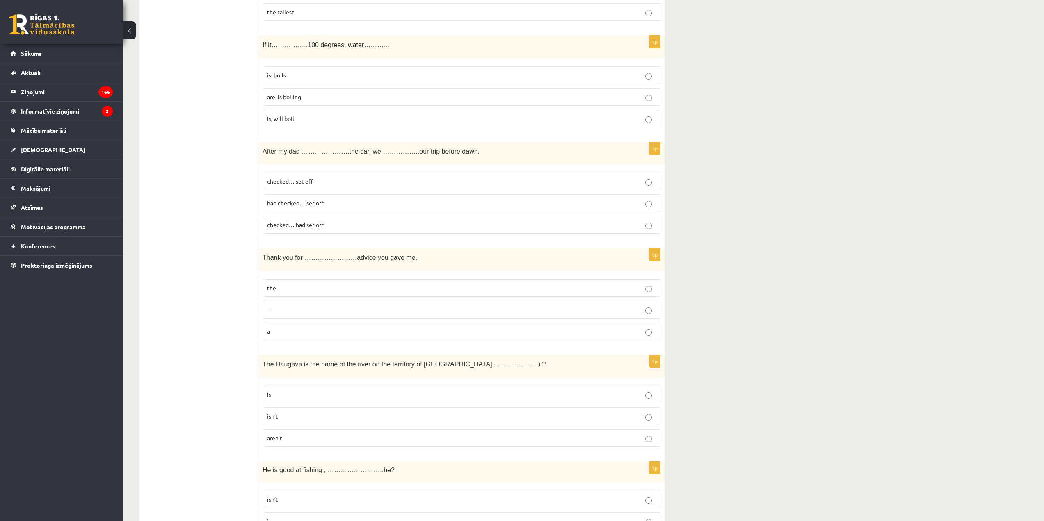
scroll to position [2379, 0]
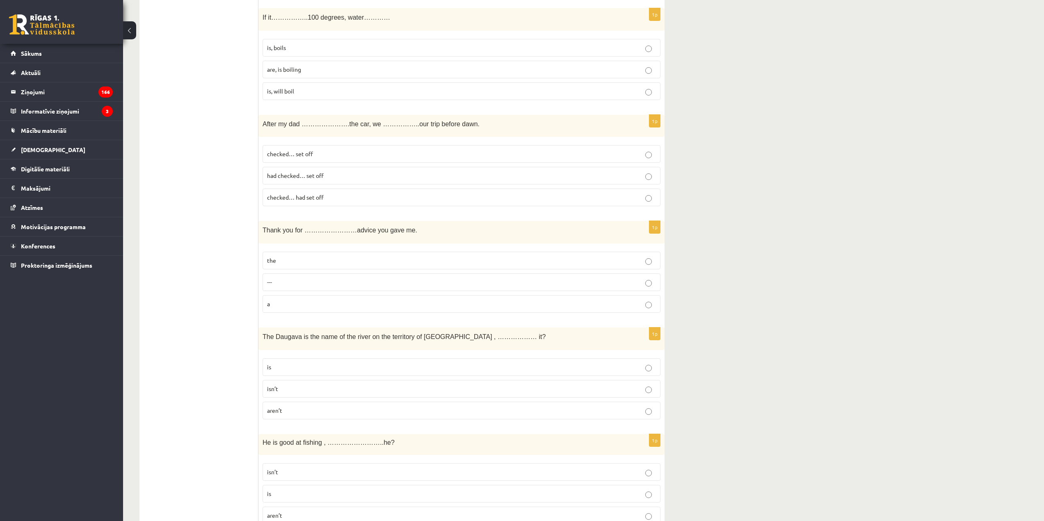
click at [330, 393] on p "isn’t" at bounding box center [461, 389] width 389 height 9
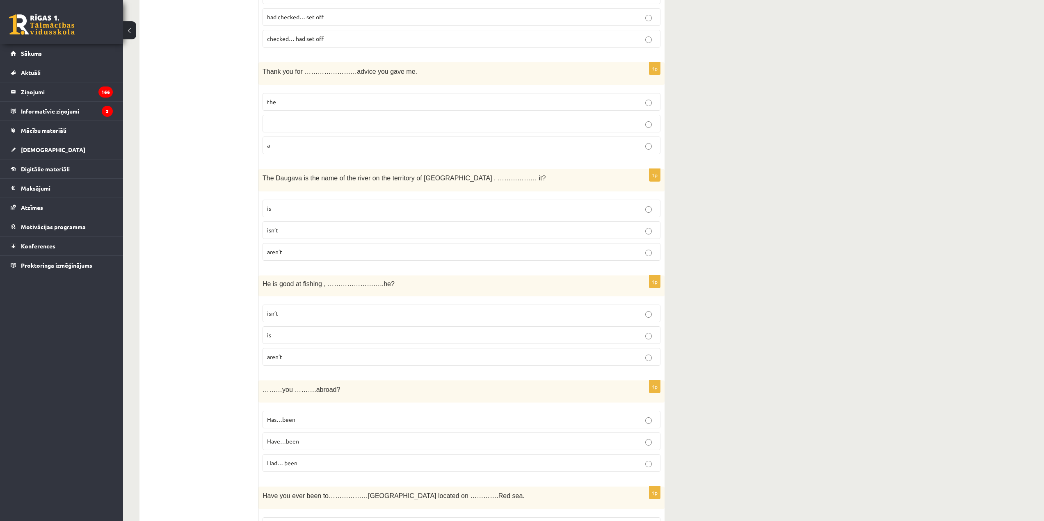
scroll to position [2543, 0]
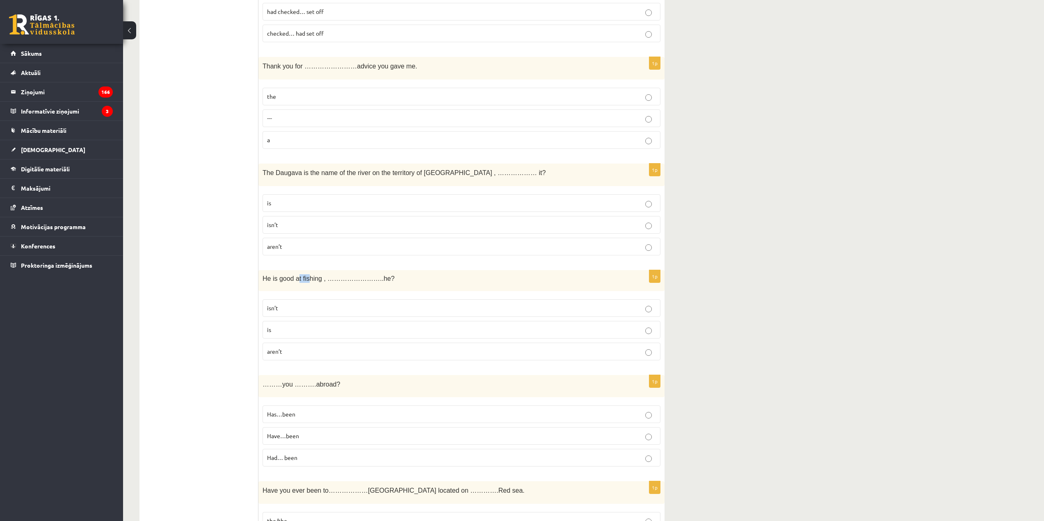
drag, startPoint x: 294, startPoint y: 281, endPoint x: 305, endPoint y: 284, distance: 10.8
click at [305, 284] on div "He is good at fishing , ……………………..he?" at bounding box center [461, 280] width 406 height 21
click at [316, 310] on p "isn’t" at bounding box center [461, 308] width 389 height 9
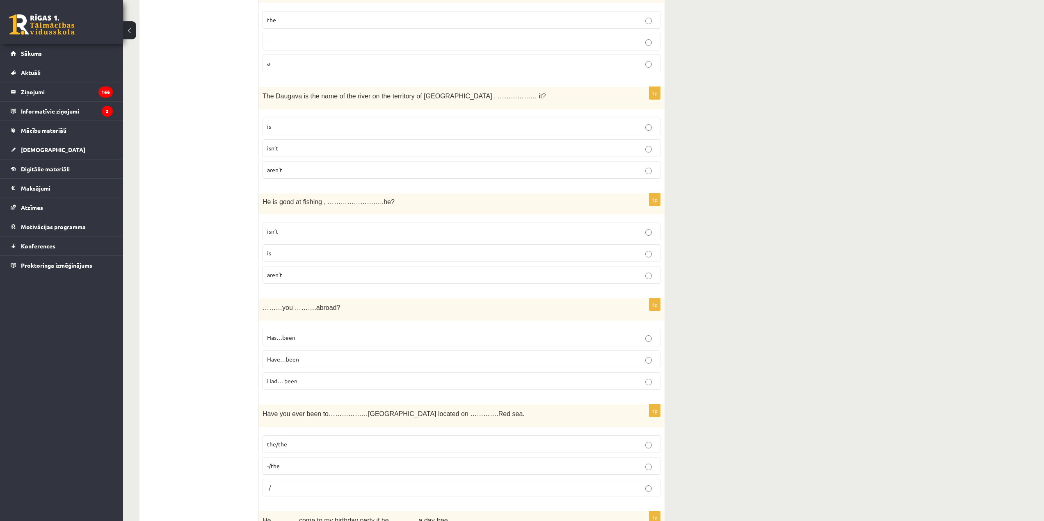
scroll to position [2625, 0]
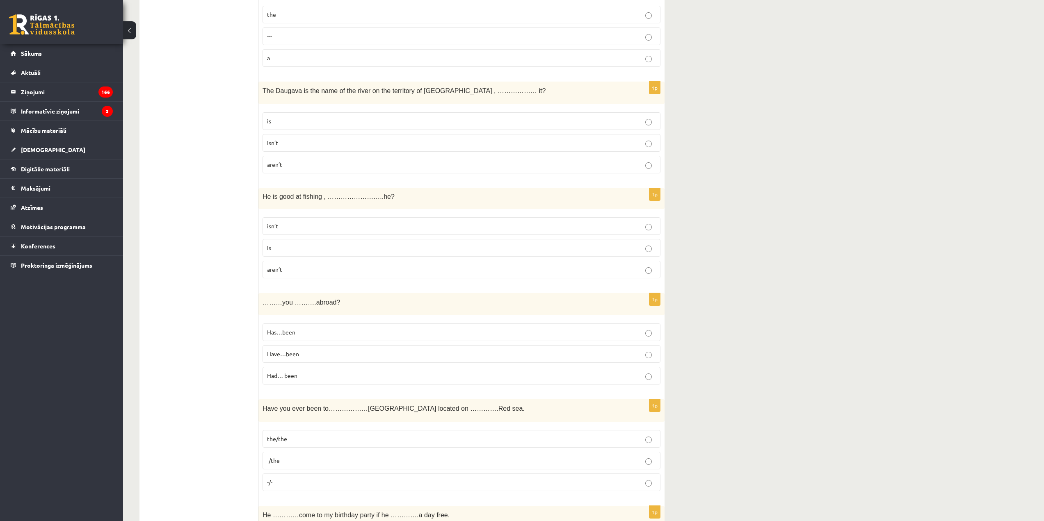
click at [296, 358] on p "Have…been" at bounding box center [461, 354] width 389 height 9
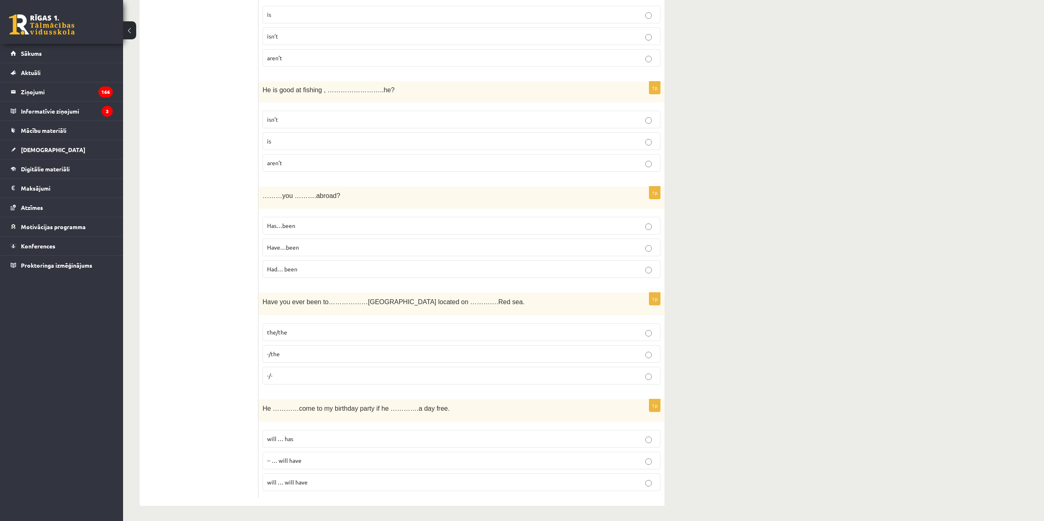
scroll to position [2733, 0]
click at [368, 331] on p "the/the" at bounding box center [461, 331] width 389 height 9
click at [319, 477] on p "will … will have" at bounding box center [461, 481] width 389 height 9
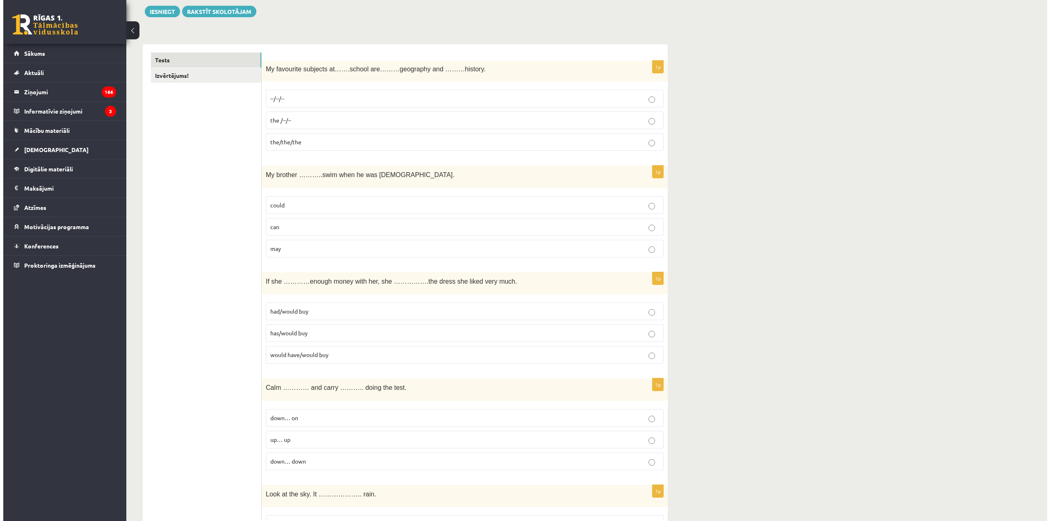
scroll to position [0, 0]
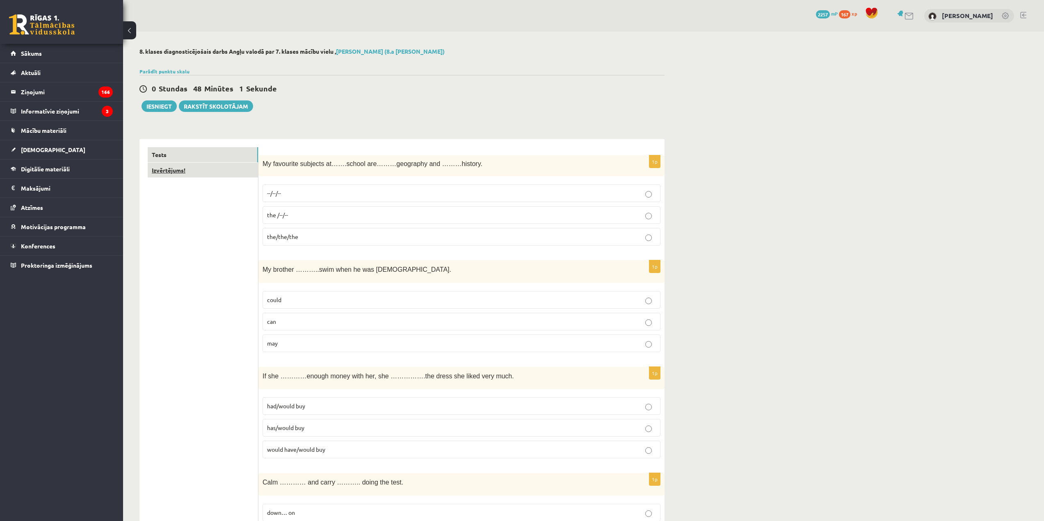
click at [207, 171] on link "Izvērtējums!" at bounding box center [203, 170] width 110 height 15
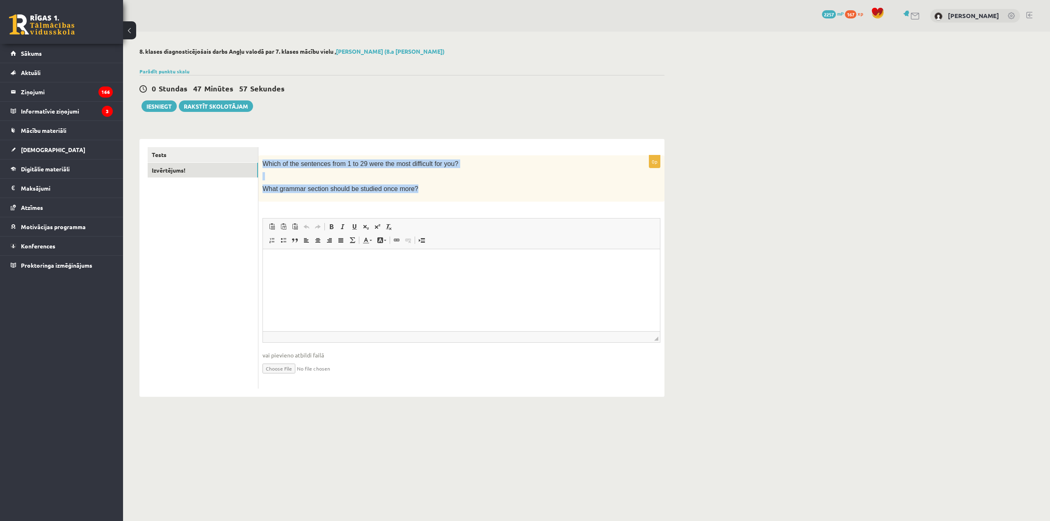
drag, startPoint x: 263, startPoint y: 160, endPoint x: 416, endPoint y: 199, distance: 158.0
click at [416, 199] on div "Which of the sentences from 1 to 29 were the most difficult for you? What gramm…" at bounding box center [461, 178] width 406 height 46
copy div "Which of the sentences from 1 to 29 were the most difficult for you? What gramm…"
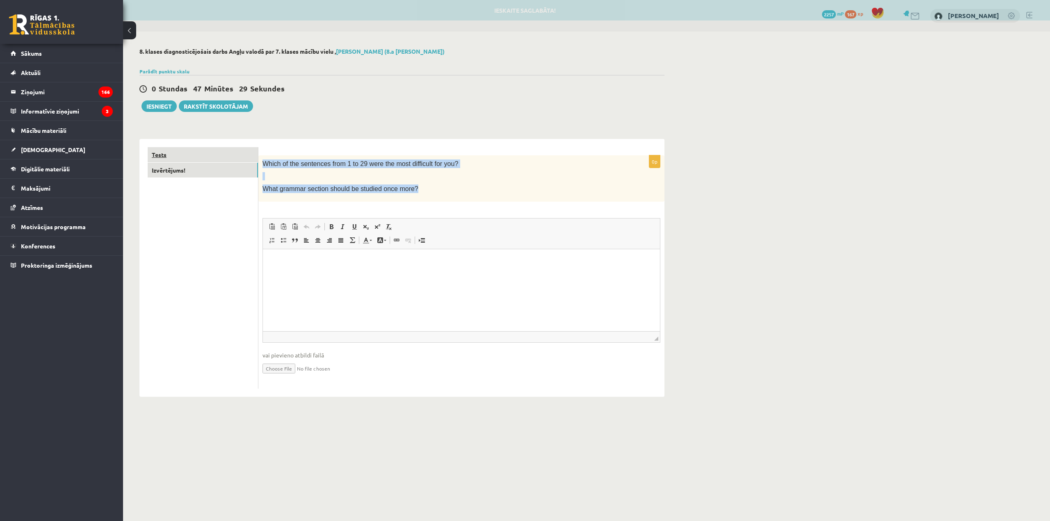
click at [207, 152] on link "Tests" at bounding box center [203, 154] width 110 height 15
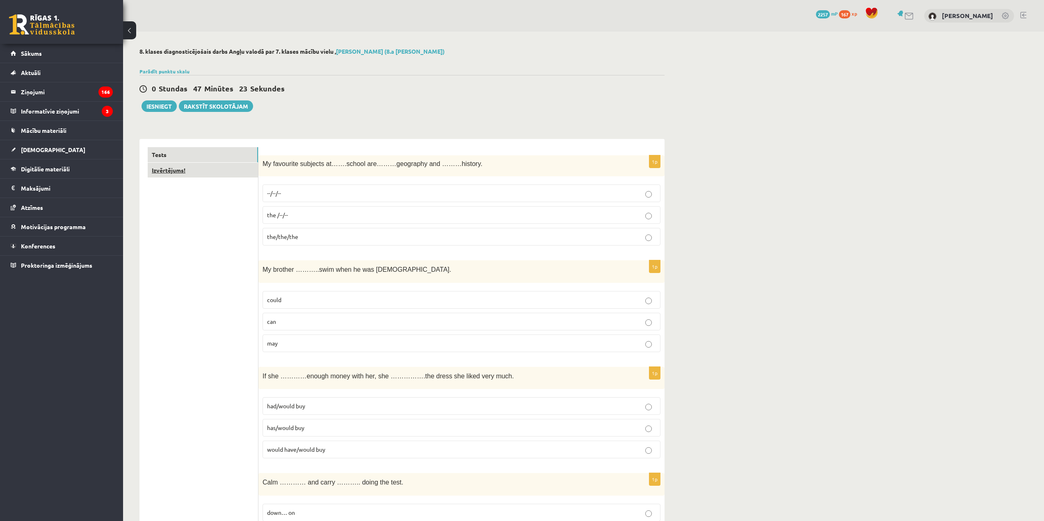
click at [194, 176] on link "Izvērtējums!" at bounding box center [203, 170] width 110 height 15
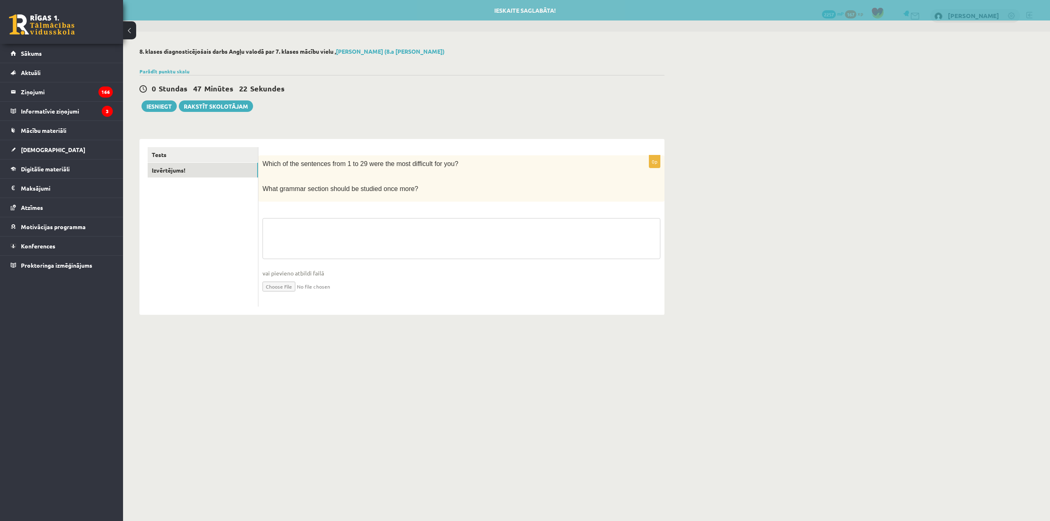
click at [321, 219] on textarea at bounding box center [461, 238] width 398 height 41
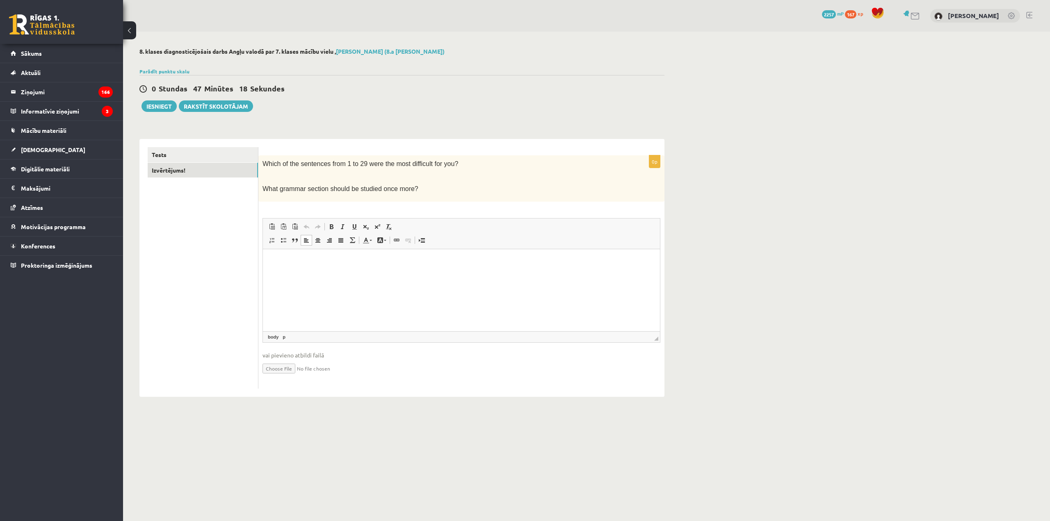
click at [335, 269] on html at bounding box center [461, 261] width 397 height 25
click at [309, 263] on p "**********" at bounding box center [461, 261] width 381 height 9
drag, startPoint x: 400, startPoint y: 164, endPoint x: 422, endPoint y: 166, distance: 22.3
click at [422, 166] on span "Which of the sentences from 1 to 29 were the most difficult for you?" at bounding box center [360, 163] width 196 height 7
copy span "difficult"
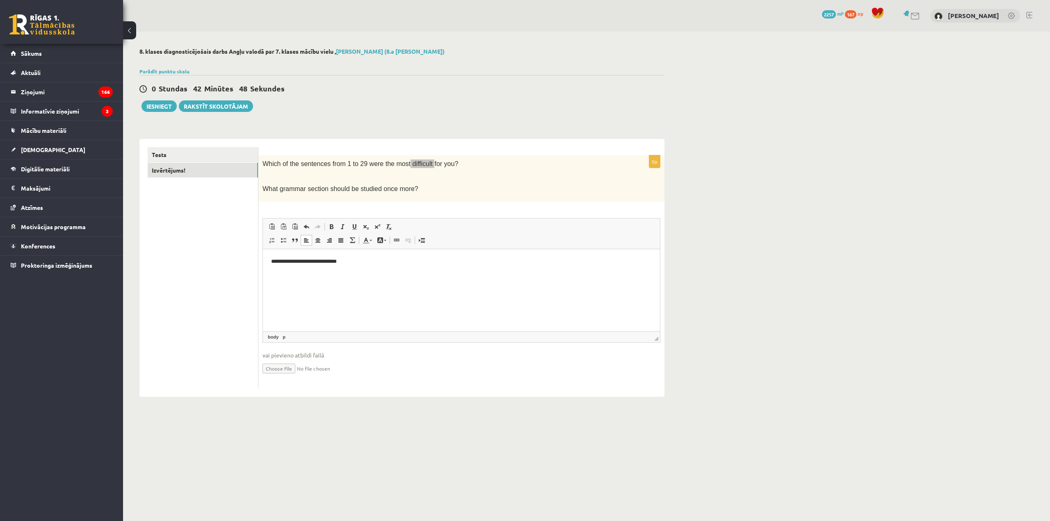
click at [309, 261] on p "**********" at bounding box center [461, 261] width 381 height 9
click at [311, 264] on p "**********" at bounding box center [461, 261] width 381 height 9
drag, startPoint x: 298, startPoint y: 164, endPoint x: 325, endPoint y: 168, distance: 27.3
click at [325, 168] on p "Which of the sentences from 1 to 29 were the most difficult for you?" at bounding box center [440, 164] width 357 height 9
copy span "sentences"
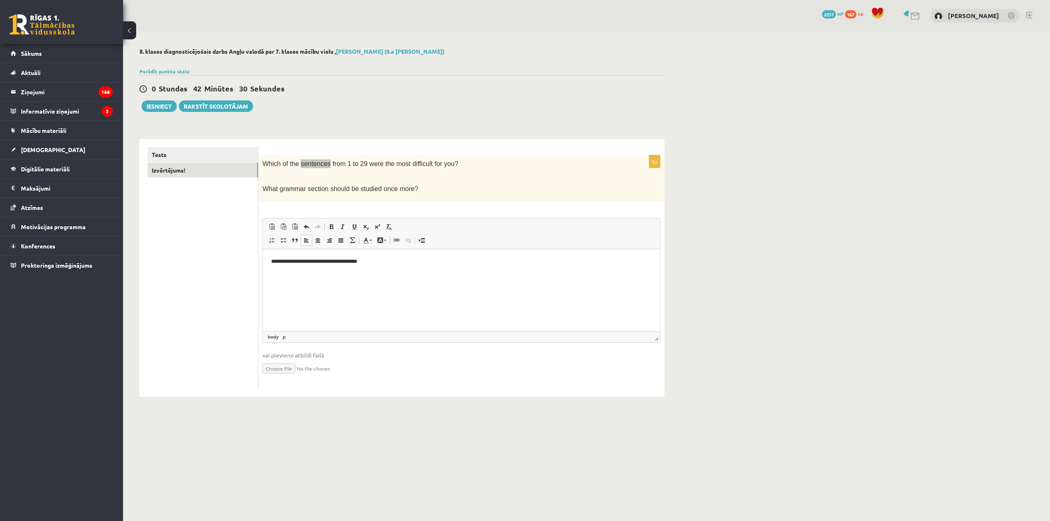
click at [310, 261] on p "**********" at bounding box center [461, 261] width 381 height 9
click at [327, 264] on p "**********" at bounding box center [461, 261] width 381 height 9
click at [373, 260] on p "**********" at bounding box center [461, 261] width 381 height 9
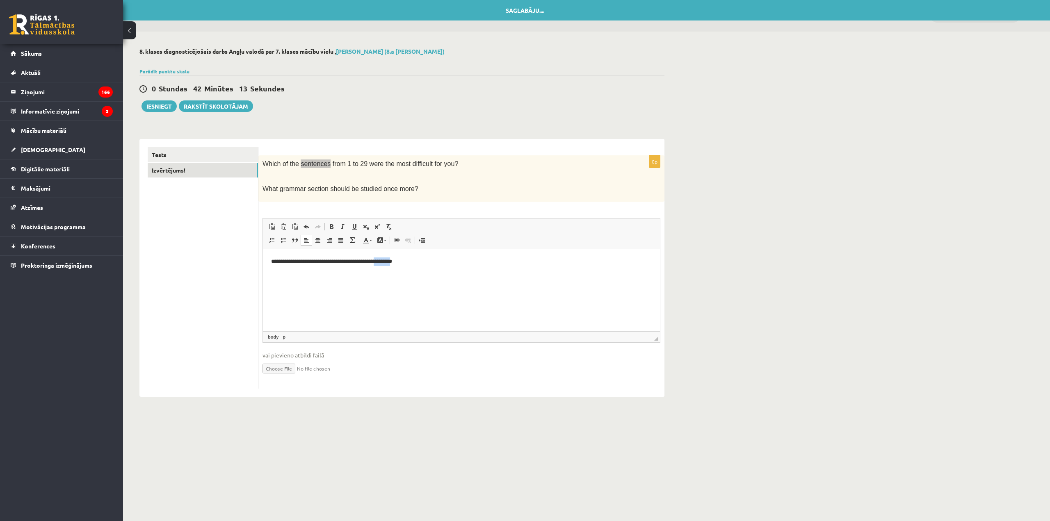
drag, startPoint x: 392, startPoint y: 260, endPoint x: 413, endPoint y: 264, distance: 21.3
click at [413, 264] on p "**********" at bounding box center [461, 261] width 381 height 9
drag, startPoint x: 195, startPoint y: 156, endPoint x: 199, endPoint y: 157, distance: 4.3
click at [195, 156] on link "Tests" at bounding box center [203, 154] width 110 height 15
click at [222, 153] on link "Tests" at bounding box center [203, 154] width 110 height 15
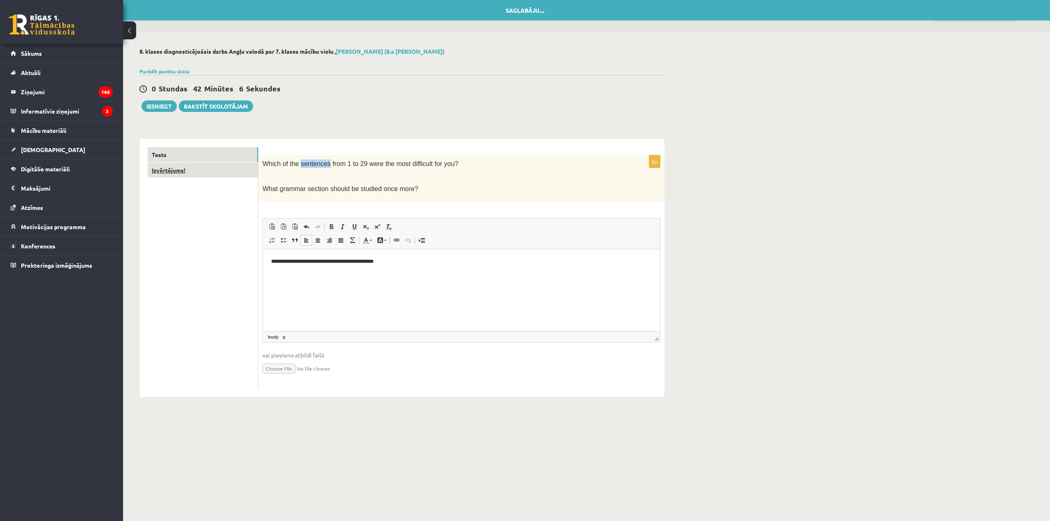
click at [201, 171] on link "Izvērtējums!" at bounding box center [203, 170] width 110 height 15
click at [204, 155] on link "Tests" at bounding box center [203, 154] width 110 height 15
click at [205, 169] on link "Izvērtējums!" at bounding box center [203, 170] width 110 height 15
click at [205, 154] on link "Tests" at bounding box center [203, 154] width 110 height 15
click at [167, 103] on button "Iesniegt" at bounding box center [159, 105] width 35 height 11
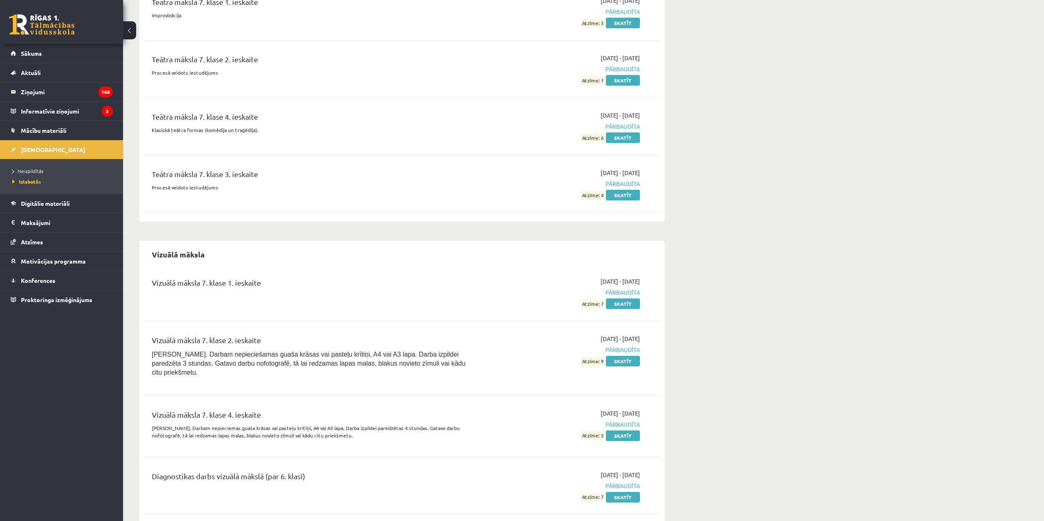
scroll to position [5083, 0]
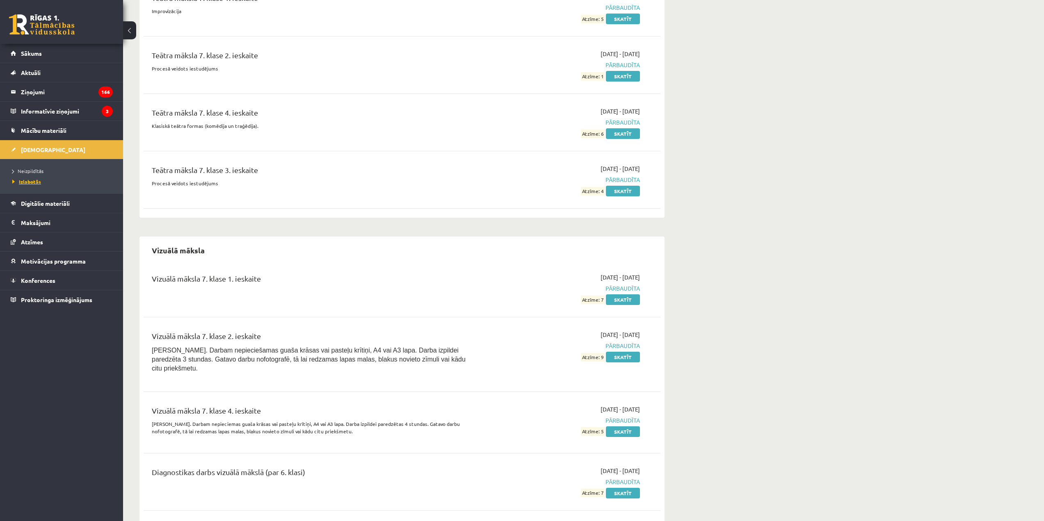
click at [41, 183] on link "Izlabotās" at bounding box center [63, 181] width 103 height 7
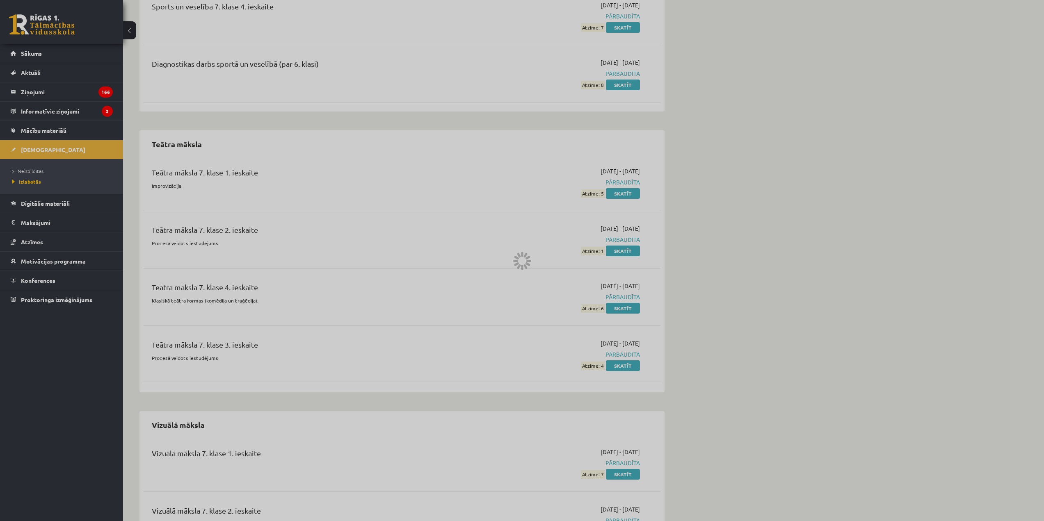
scroll to position [4837, 0]
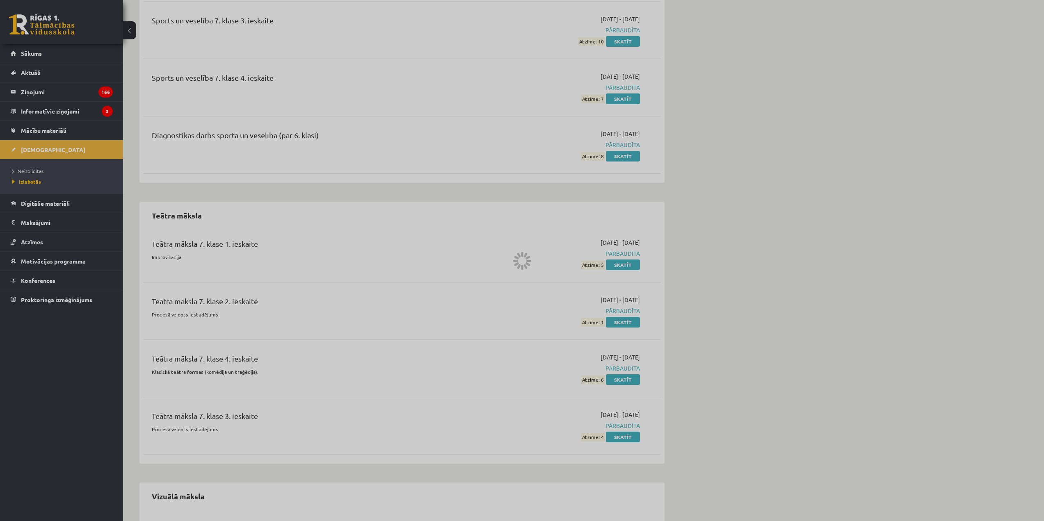
drag, startPoint x: 37, startPoint y: 169, endPoint x: 33, endPoint y: 155, distance: 14.5
click at [37, 169] on div at bounding box center [522, 260] width 1044 height 521
